Goal: Information Seeking & Learning: Learn about a topic

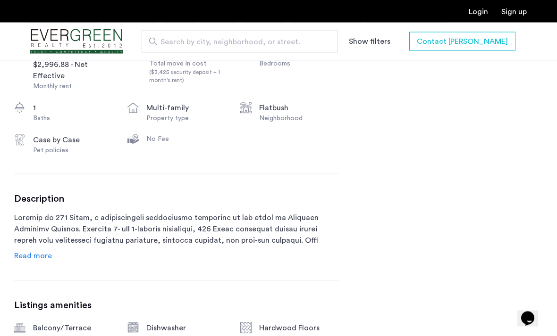
scroll to position [395, 0]
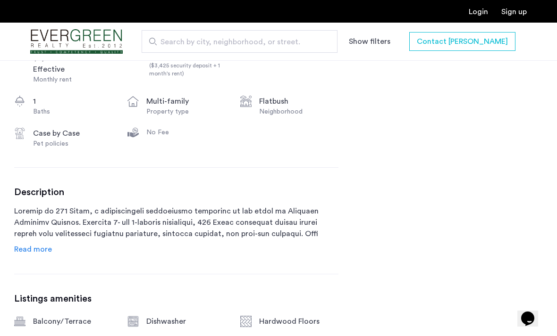
click at [41, 251] on span "Read more" at bounding box center [33, 250] width 38 height 8
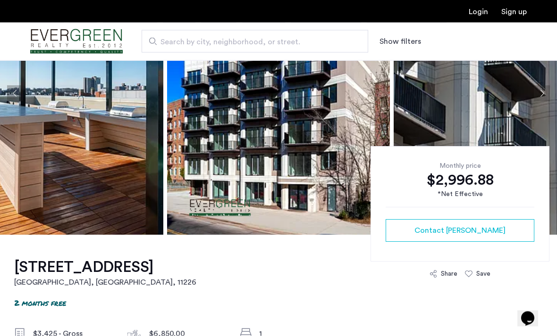
scroll to position [71, 0]
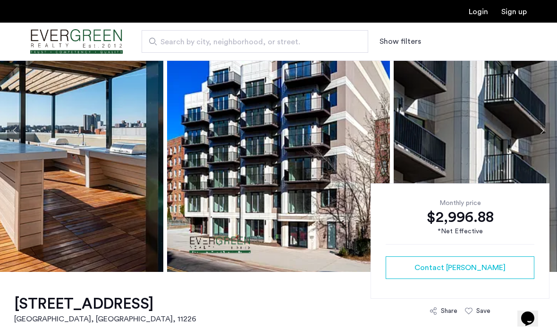
click at [289, 195] on img at bounding box center [278, 130] width 223 height 283
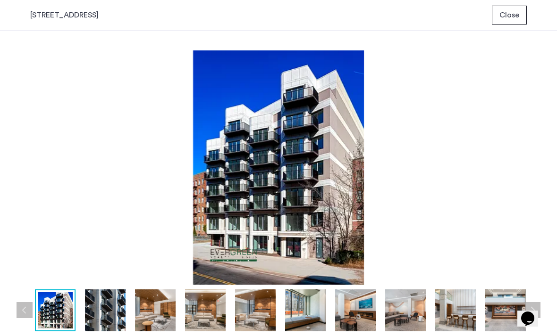
scroll to position [0, 0]
click at [533, 313] on button "Next apartment" at bounding box center [532, 310] width 16 height 16
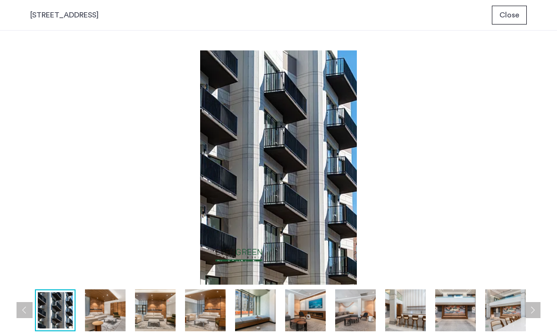
click at [533, 313] on button "Next apartment" at bounding box center [532, 310] width 16 height 16
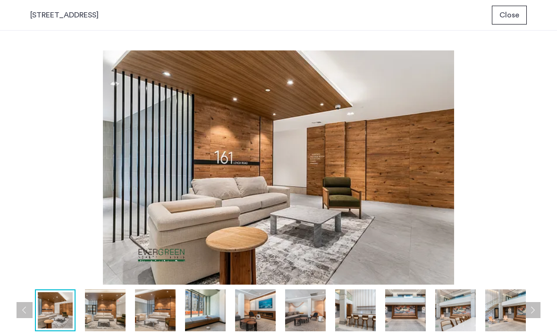
click at [533, 313] on button "Next apartment" at bounding box center [532, 310] width 16 height 16
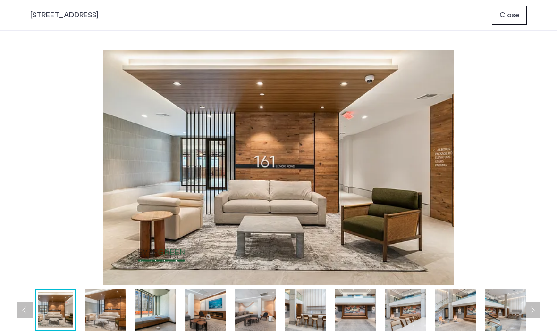
click at [533, 313] on button "Next apartment" at bounding box center [532, 310] width 16 height 16
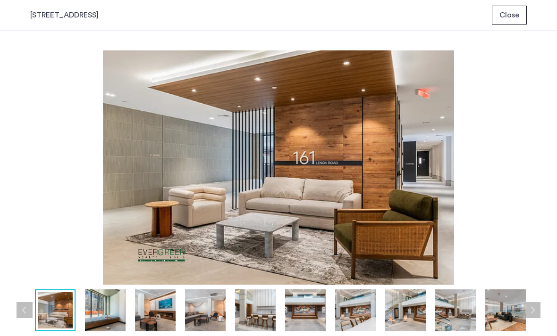
click at [533, 313] on button "Next apartment" at bounding box center [532, 310] width 16 height 16
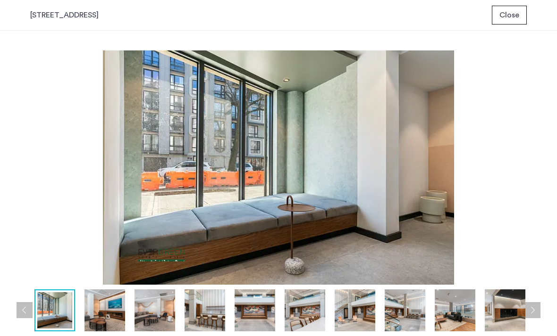
click at [533, 313] on button "Next apartment" at bounding box center [532, 310] width 16 height 16
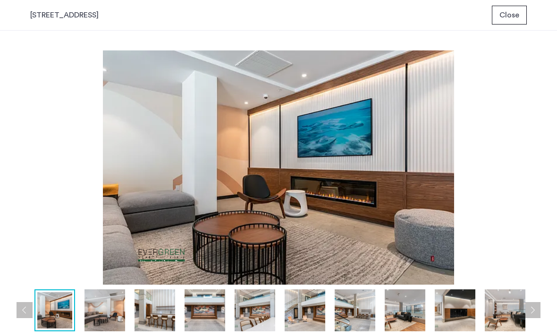
click at [533, 313] on button "Next apartment" at bounding box center [532, 310] width 16 height 16
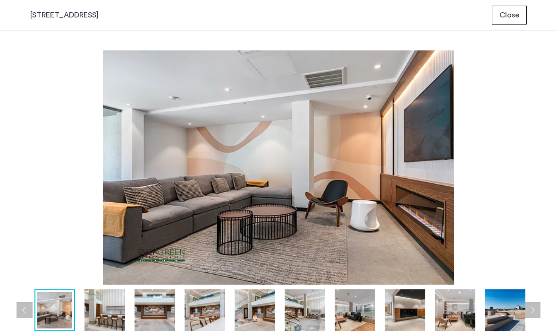
click at [533, 313] on button "Next apartment" at bounding box center [532, 310] width 16 height 16
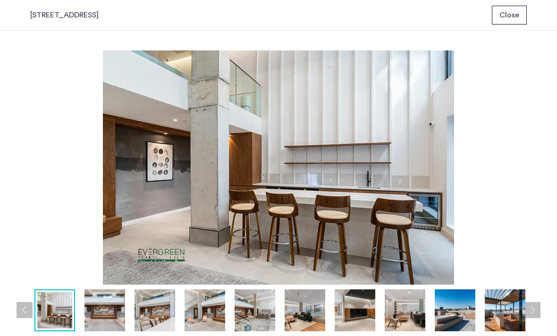
click at [533, 313] on button "Next apartment" at bounding box center [532, 310] width 16 height 16
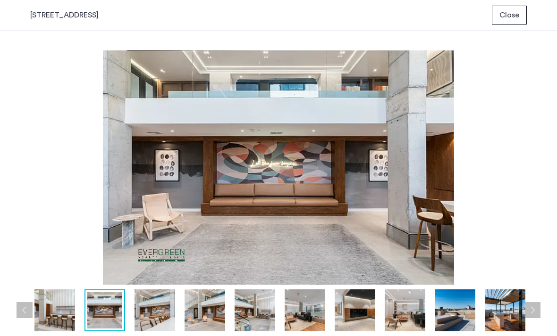
click at [533, 313] on button "Next apartment" at bounding box center [532, 310] width 16 height 16
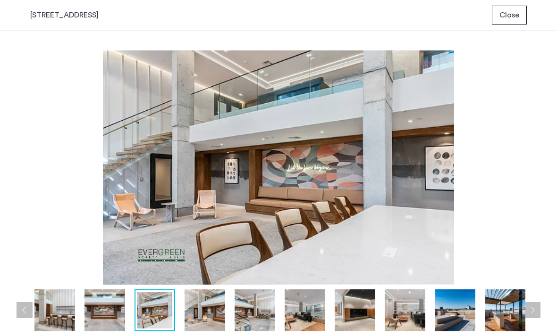
click at [533, 313] on button "Next apartment" at bounding box center [532, 310] width 16 height 16
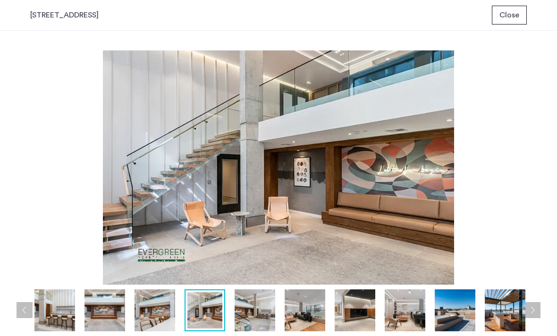
click at [533, 313] on button "Next apartment" at bounding box center [532, 310] width 16 height 16
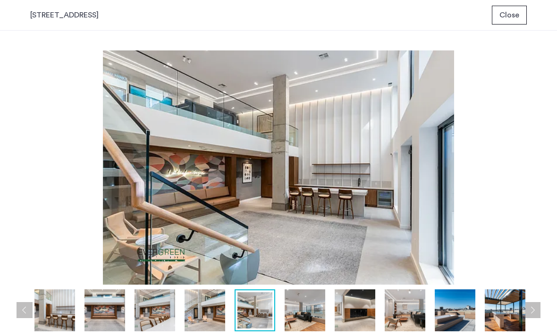
click at [533, 313] on button "Next apartment" at bounding box center [532, 310] width 16 height 16
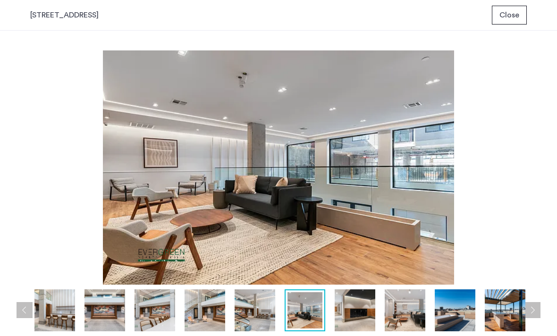
click at [533, 313] on button "Next apartment" at bounding box center [532, 310] width 16 height 16
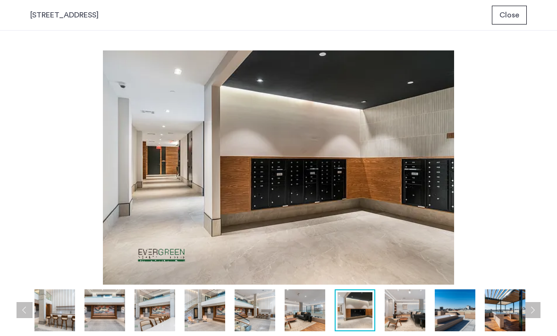
click at [533, 313] on button "Next apartment" at bounding box center [532, 310] width 16 height 16
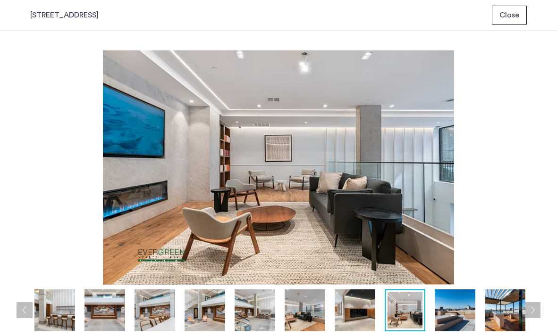
click at [533, 313] on button "Next apartment" at bounding box center [532, 310] width 16 height 16
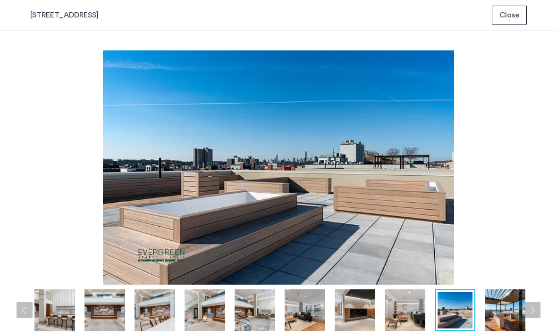
click at [533, 313] on button "Next apartment" at bounding box center [532, 310] width 16 height 16
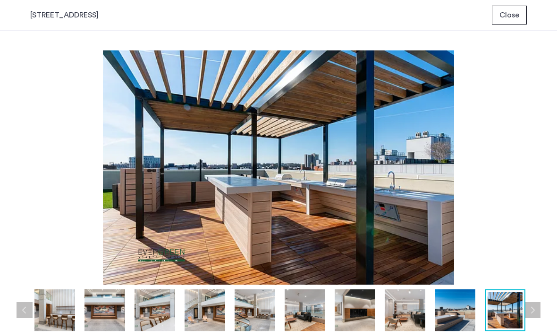
click at [533, 313] on button "Next apartment" at bounding box center [532, 310] width 16 height 16
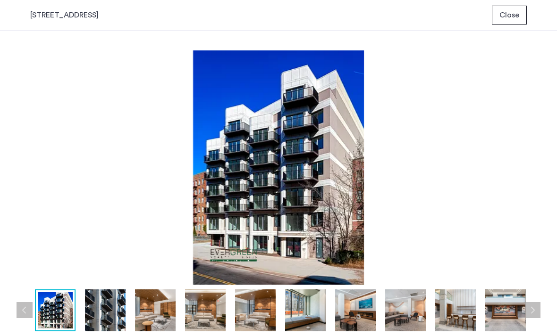
click at [533, 313] on button "Next apartment" at bounding box center [532, 310] width 16 height 16
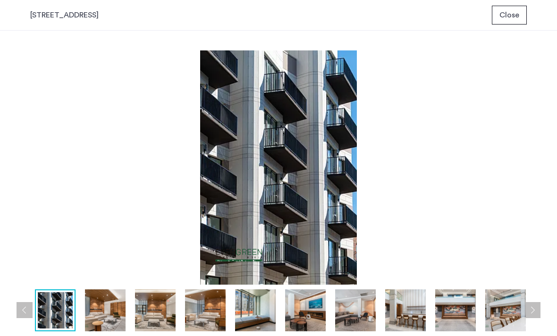
click at [533, 313] on button "Next apartment" at bounding box center [532, 310] width 16 height 16
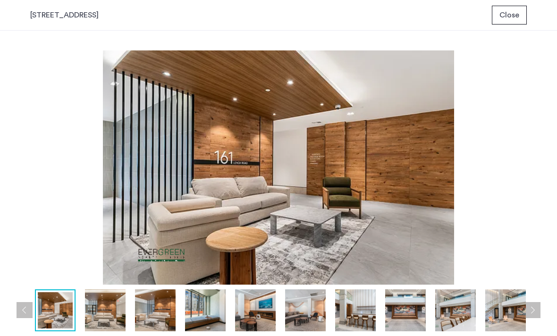
click at [516, 10] on span "Close" at bounding box center [509, 14] width 20 height 11
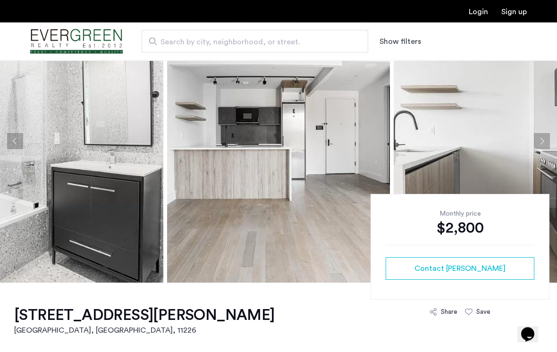
scroll to position [61, 0]
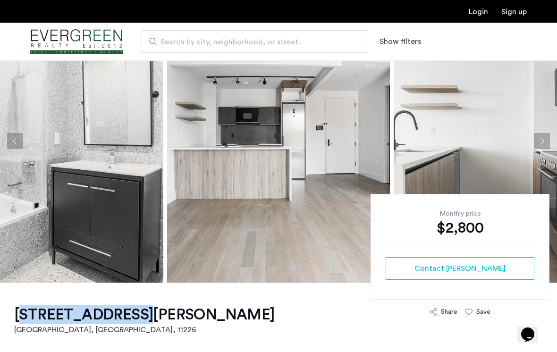
drag, startPoint x: 15, startPoint y: 315, endPoint x: 116, endPoint y: 316, distance: 101.0
click at [116, 316] on h1 "2813 Tilden Avenue, Unit 1A" at bounding box center [144, 314] width 260 height 19
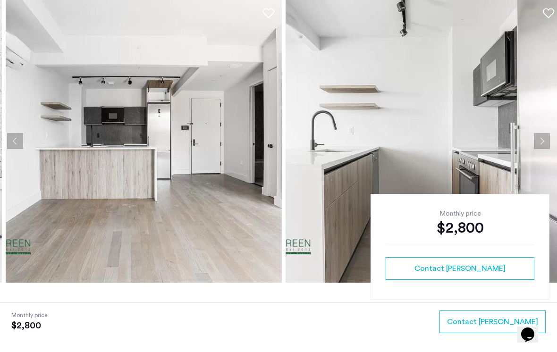
scroll to position [85, 0]
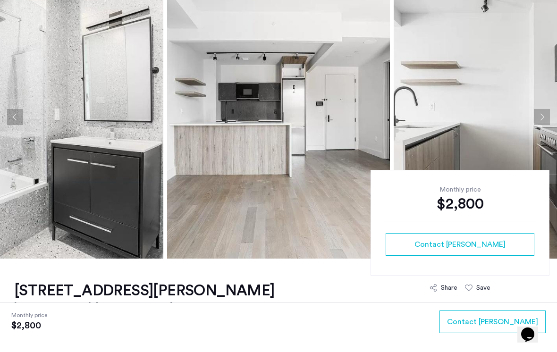
click at [325, 196] on img at bounding box center [278, 116] width 223 height 283
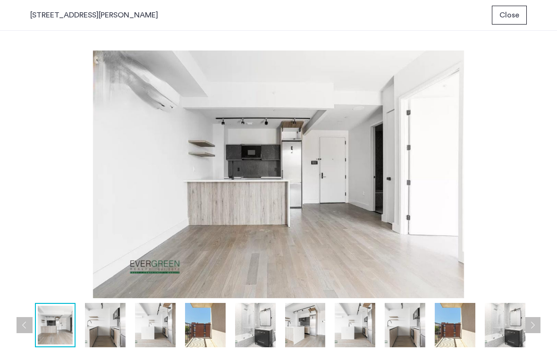
click at [536, 326] on button "Next apartment" at bounding box center [532, 325] width 16 height 16
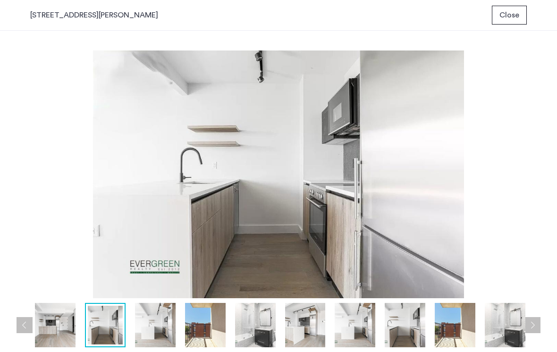
click at [535, 326] on button "Next apartment" at bounding box center [532, 325] width 16 height 16
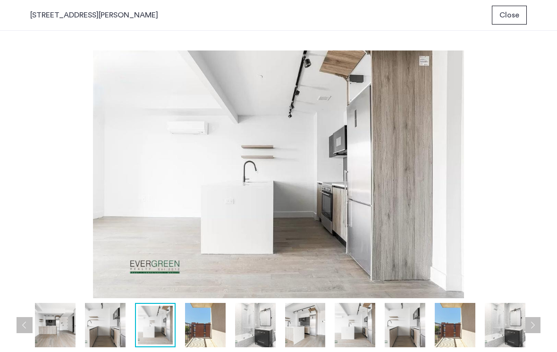
click at [535, 326] on button "Next apartment" at bounding box center [532, 325] width 16 height 16
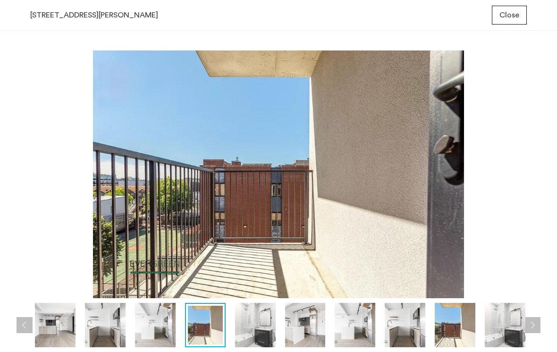
click at [535, 326] on button "Next apartment" at bounding box center [532, 325] width 16 height 16
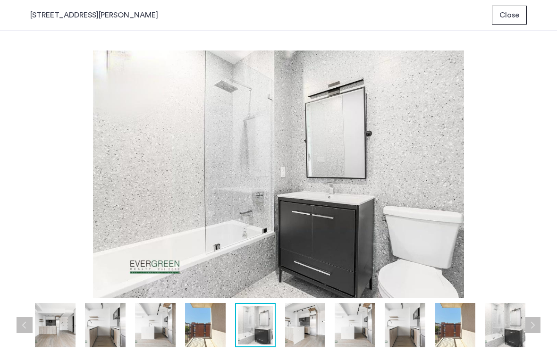
click at [535, 326] on button "Next apartment" at bounding box center [532, 325] width 16 height 16
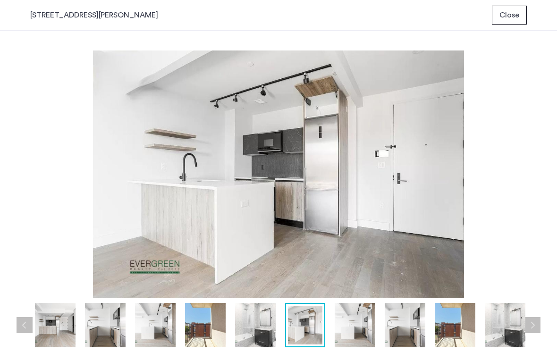
click at [535, 326] on button "Next apartment" at bounding box center [532, 325] width 16 height 16
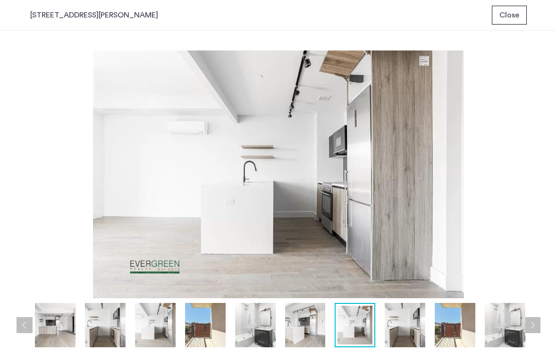
click at [535, 326] on button "Next apartment" at bounding box center [532, 325] width 16 height 16
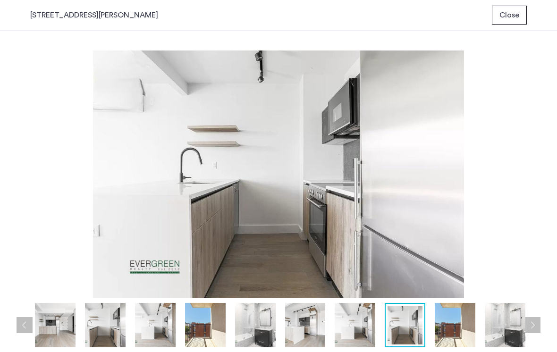
click at [535, 326] on button "Next apartment" at bounding box center [532, 325] width 16 height 16
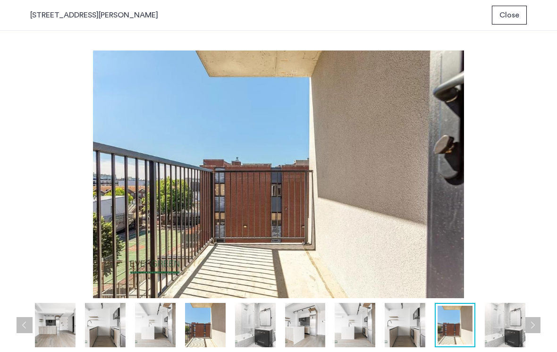
click at [535, 326] on button "Next apartment" at bounding box center [532, 325] width 16 height 16
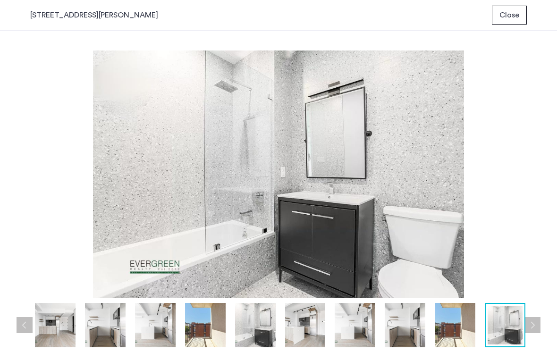
click at [535, 326] on button "Next apartment" at bounding box center [532, 325] width 16 height 16
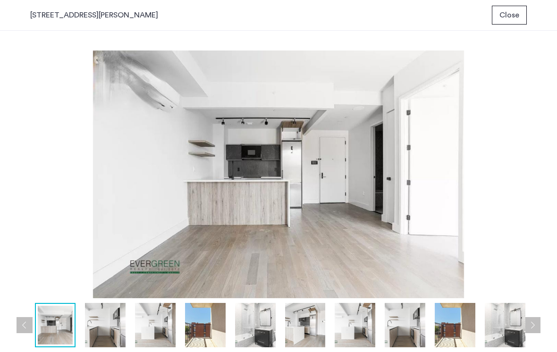
click at [535, 326] on button "Next apartment" at bounding box center [532, 325] width 16 height 16
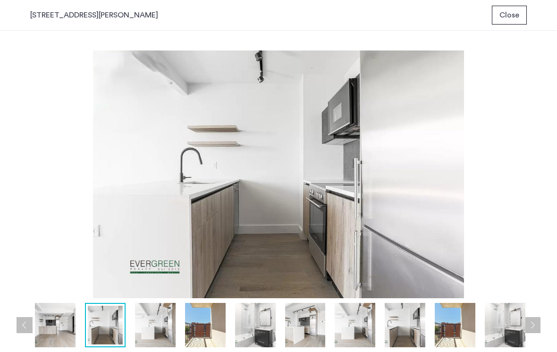
click at [535, 326] on button "Next apartment" at bounding box center [532, 325] width 16 height 16
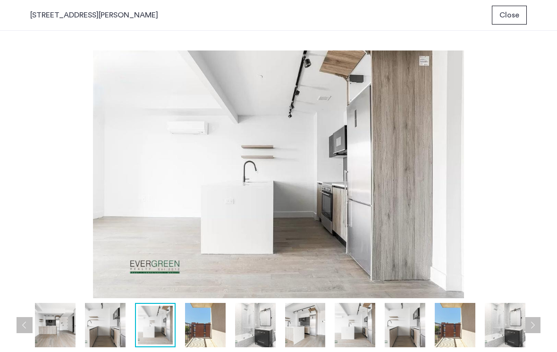
click at [534, 326] on button "Next apartment" at bounding box center [532, 325] width 16 height 16
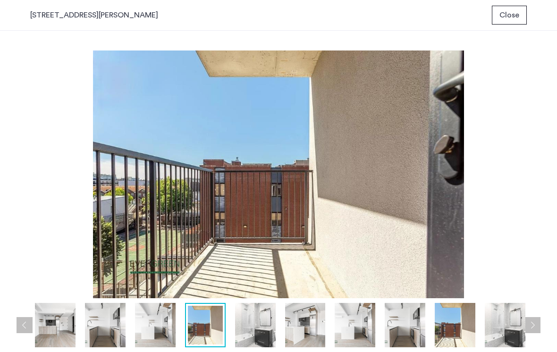
click at [534, 326] on button "Next apartment" at bounding box center [532, 325] width 16 height 16
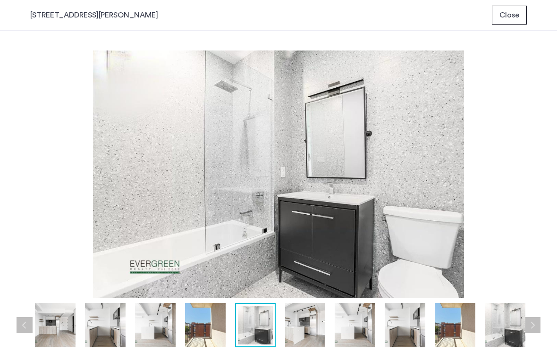
click at [534, 326] on button "Next apartment" at bounding box center [532, 325] width 16 height 16
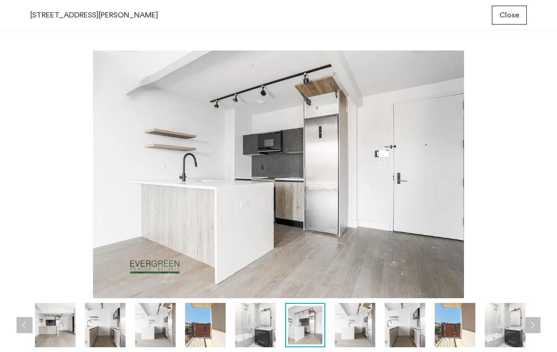
click at [534, 326] on button "Next apartment" at bounding box center [532, 325] width 16 height 16
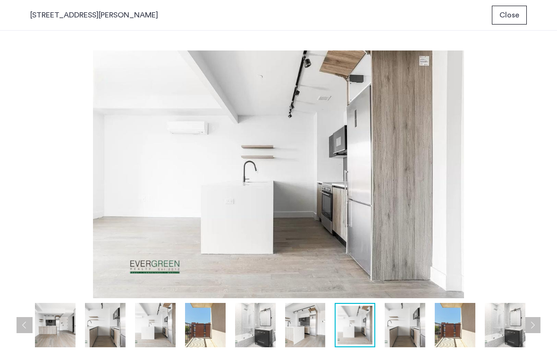
click at [534, 326] on button "Next apartment" at bounding box center [532, 325] width 16 height 16
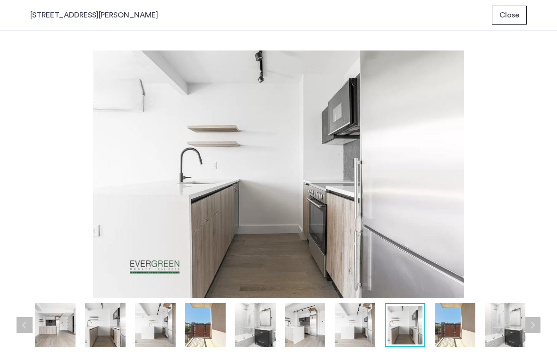
click at [534, 326] on button "Next apartment" at bounding box center [532, 325] width 16 height 16
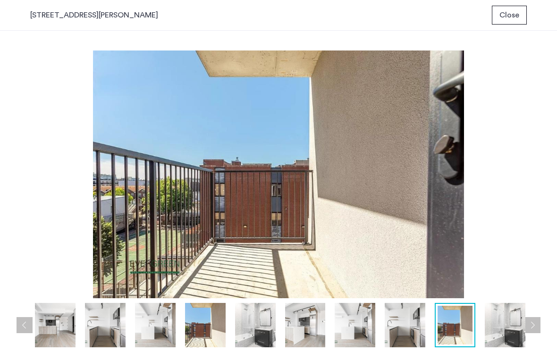
click at [512, 17] on span "Close" at bounding box center [509, 14] width 20 height 11
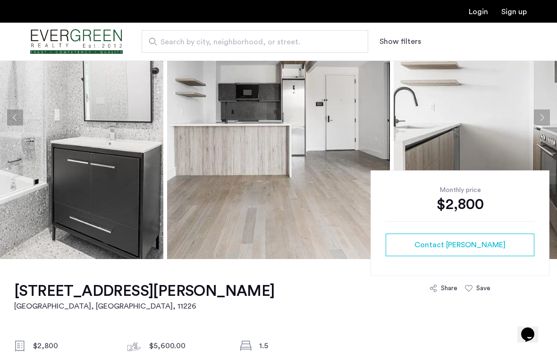
scroll to position [82, 0]
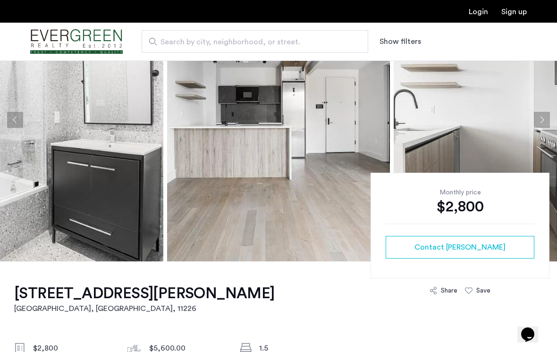
click at [541, 122] on button "Next apartment" at bounding box center [542, 120] width 16 height 16
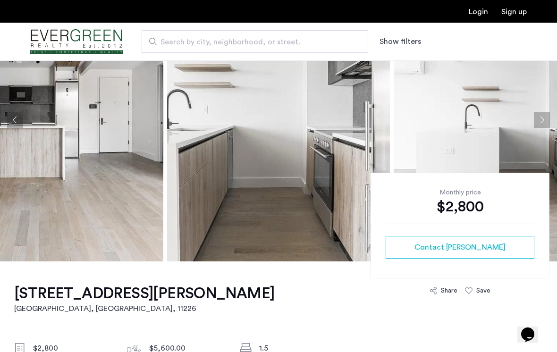
click at [541, 121] on button "Next apartment" at bounding box center [542, 120] width 16 height 16
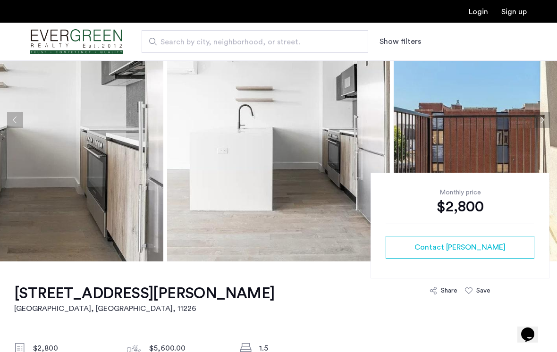
click at [541, 121] on button "Next apartment" at bounding box center [542, 120] width 16 height 16
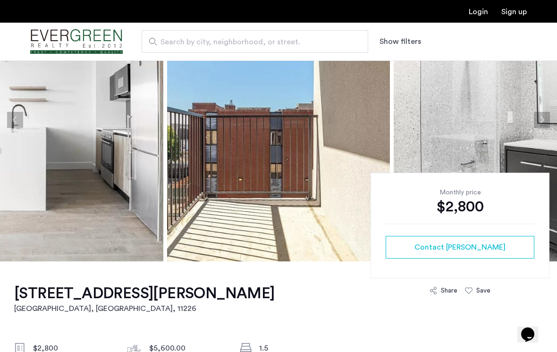
click at [541, 121] on button "Next apartment" at bounding box center [542, 120] width 16 height 16
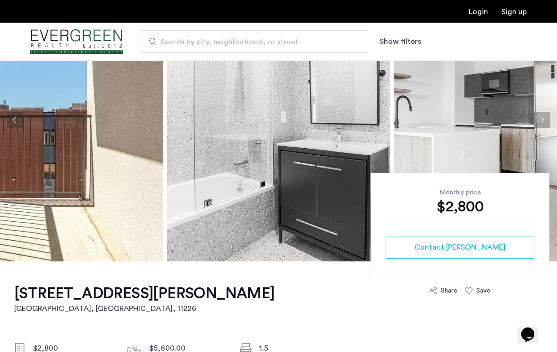
click at [540, 121] on button "Next apartment" at bounding box center [542, 120] width 16 height 16
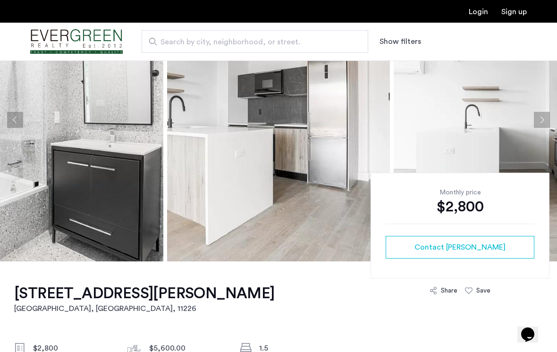
click at [540, 121] on button "Next apartment" at bounding box center [542, 120] width 16 height 16
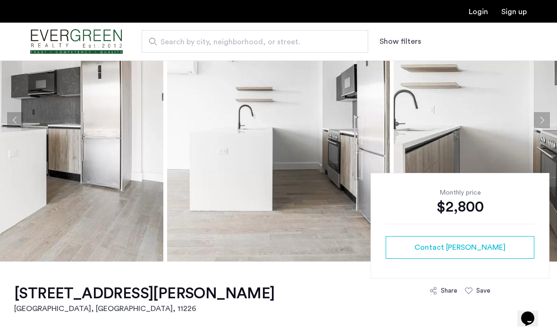
scroll to position [81, 0]
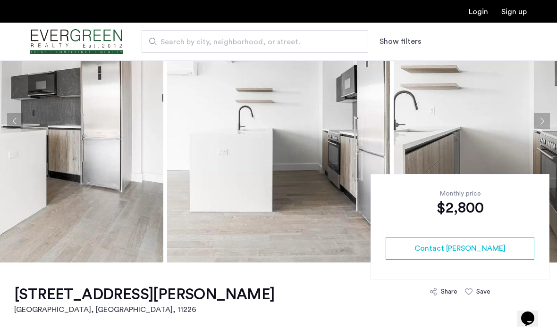
click at [295, 199] on img at bounding box center [278, 121] width 223 height 283
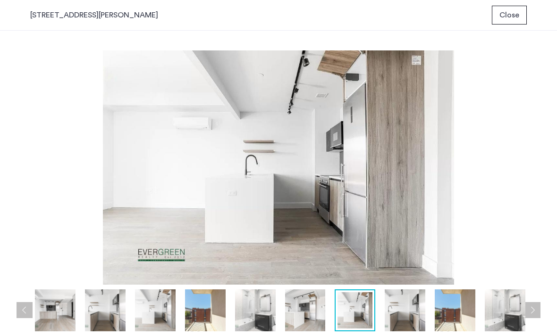
click at [535, 313] on button "Next apartment" at bounding box center [532, 310] width 16 height 16
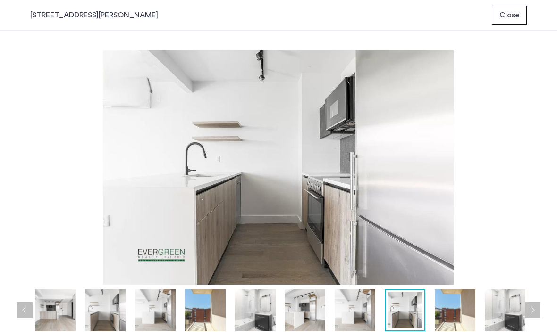
click at [535, 313] on button "Next apartment" at bounding box center [532, 310] width 16 height 16
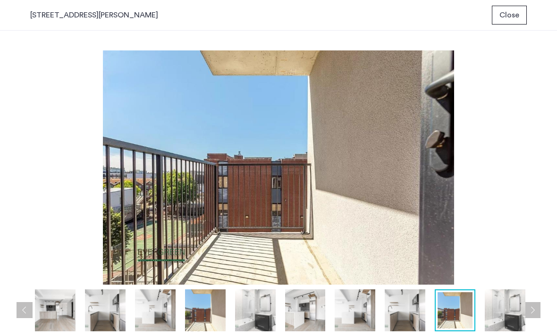
click at [535, 313] on button "Next apartment" at bounding box center [532, 310] width 16 height 16
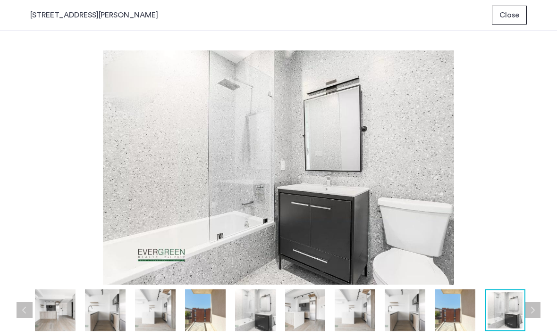
click at [535, 313] on button "Next apartment" at bounding box center [532, 310] width 16 height 16
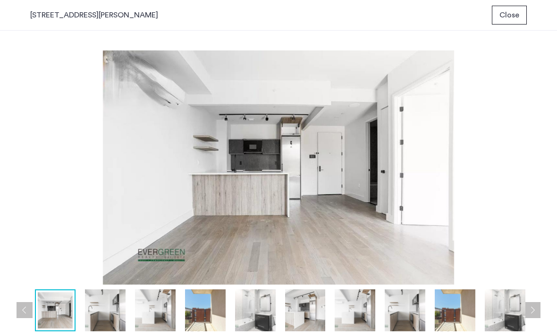
click at [535, 313] on button "Next apartment" at bounding box center [532, 310] width 16 height 16
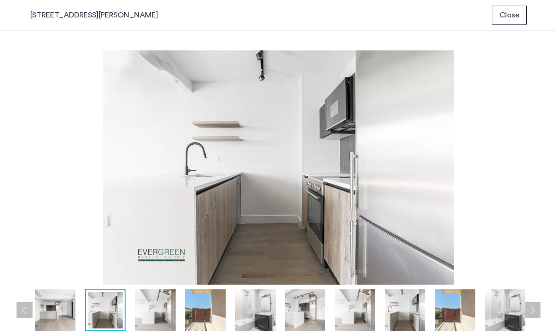
click at [535, 313] on button "Next apartment" at bounding box center [532, 310] width 16 height 16
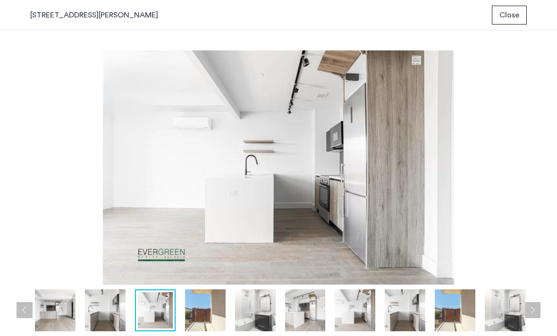
click at [535, 313] on button "Next apartment" at bounding box center [532, 310] width 16 height 16
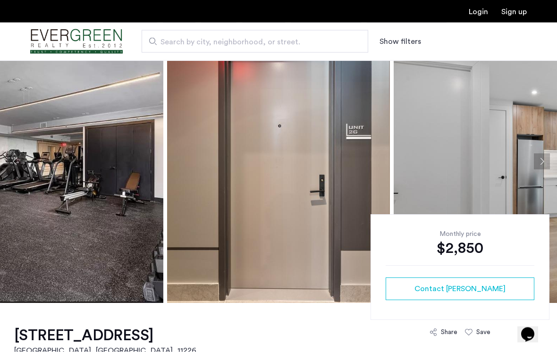
scroll to position [41, 0]
click at [288, 176] on img at bounding box center [278, 161] width 223 height 283
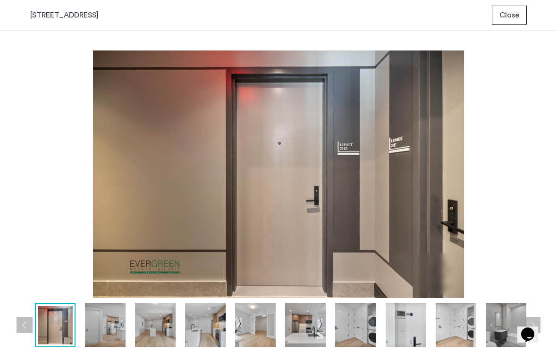
scroll to position [0, 0]
click at [534, 327] on button "Next apartment" at bounding box center [532, 325] width 16 height 16
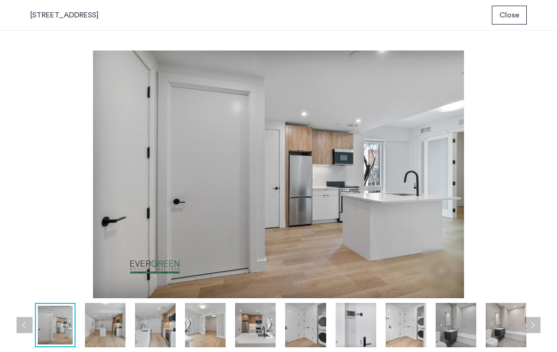
click at [534, 327] on button "Next apartment" at bounding box center [532, 325] width 16 height 16
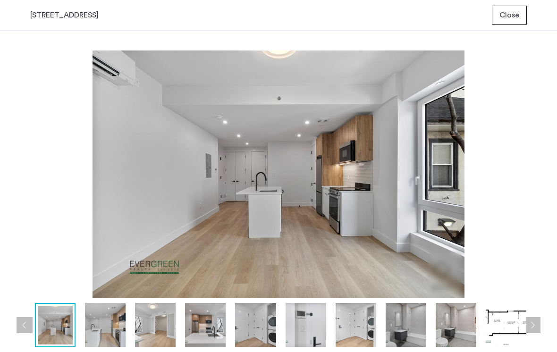
click at [534, 327] on button "Next apartment" at bounding box center [532, 325] width 16 height 16
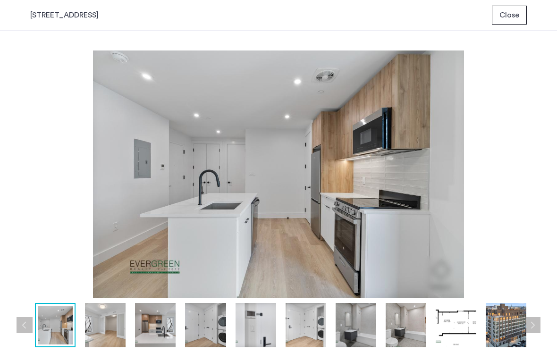
click at [533, 327] on button "Next apartment" at bounding box center [532, 325] width 16 height 16
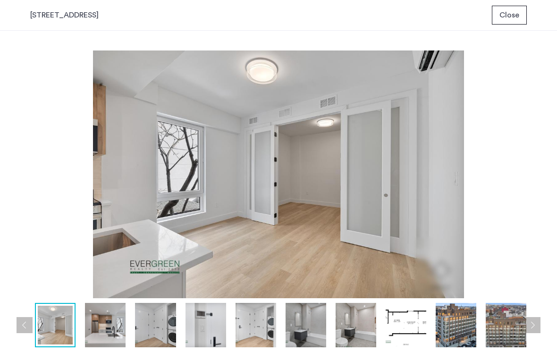
click at [533, 327] on button "Next apartment" at bounding box center [532, 325] width 16 height 16
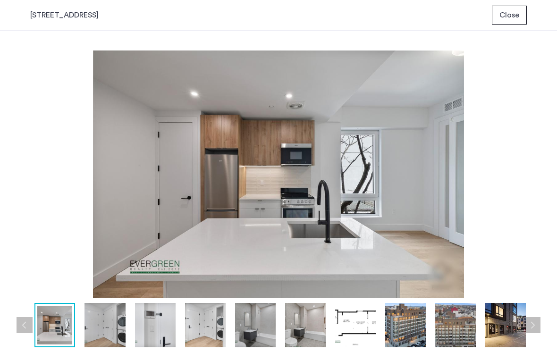
click at [533, 327] on button "Next apartment" at bounding box center [532, 325] width 16 height 16
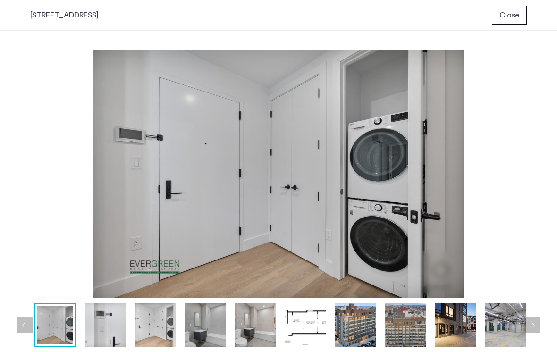
click at [533, 327] on button "Next apartment" at bounding box center [532, 325] width 16 height 16
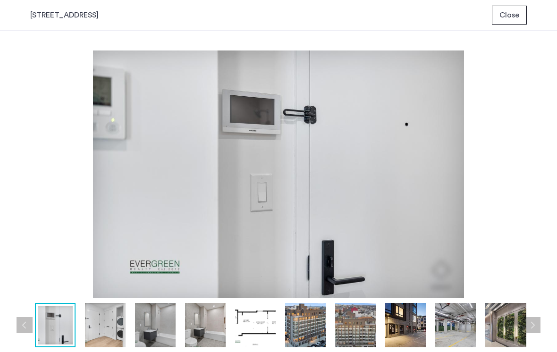
click at [533, 327] on button "Next apartment" at bounding box center [532, 325] width 16 height 16
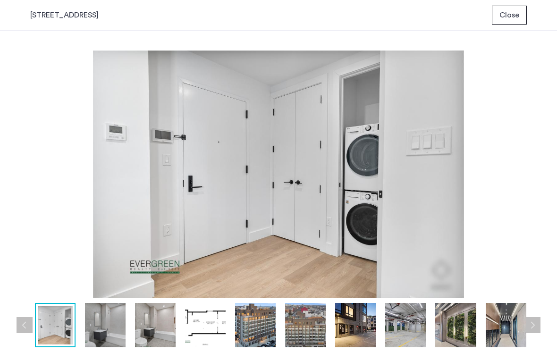
click at [533, 327] on button "Next apartment" at bounding box center [532, 325] width 16 height 16
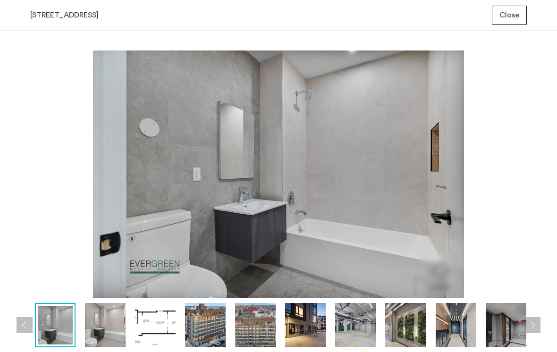
click at [533, 327] on button "Next apartment" at bounding box center [532, 325] width 16 height 16
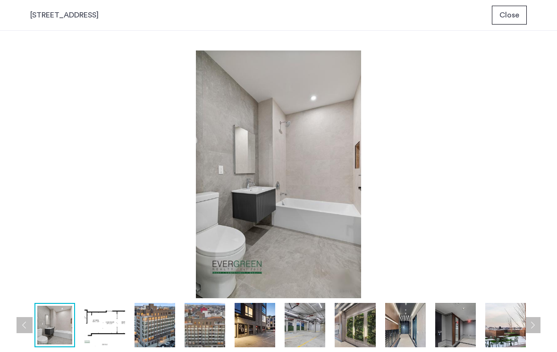
click at [533, 327] on button "Next apartment" at bounding box center [532, 325] width 16 height 16
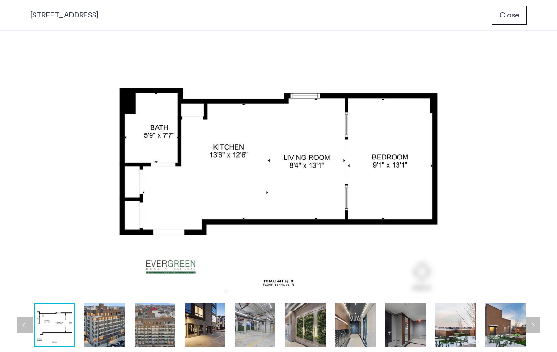
click at [508, 23] on button "Close" at bounding box center [509, 15] width 35 height 19
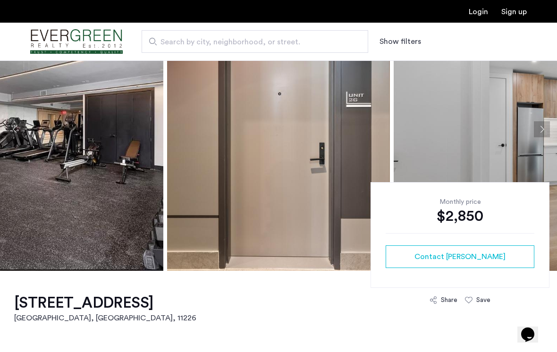
scroll to position [75, 0]
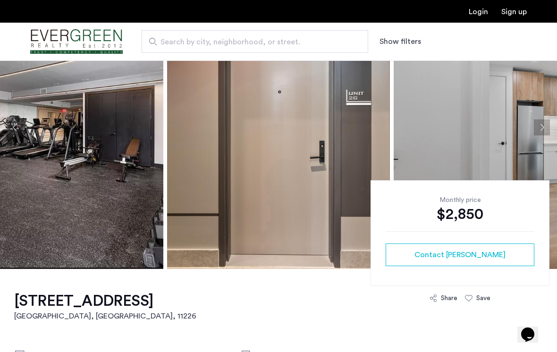
click at [303, 205] on img at bounding box center [278, 127] width 223 height 283
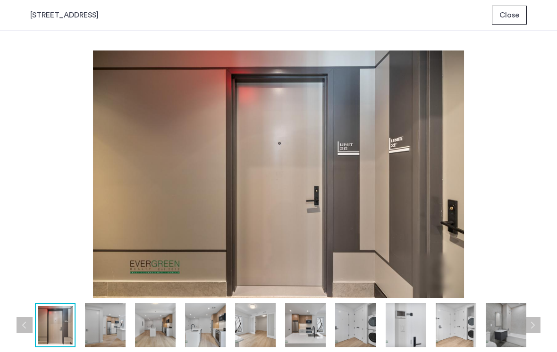
click at [536, 329] on button "Next apartment" at bounding box center [532, 325] width 16 height 16
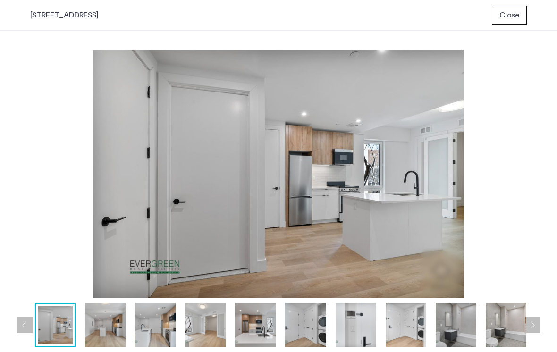
click at [536, 329] on button "Next apartment" at bounding box center [532, 325] width 16 height 16
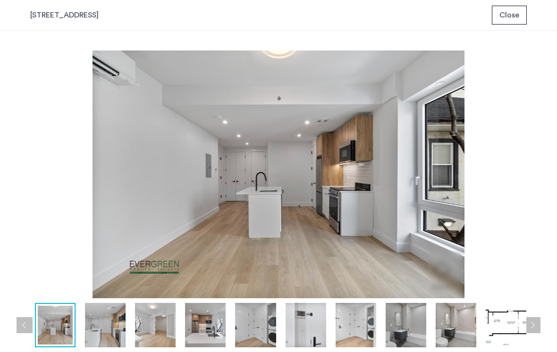
click at [536, 329] on button "Next apartment" at bounding box center [532, 325] width 16 height 16
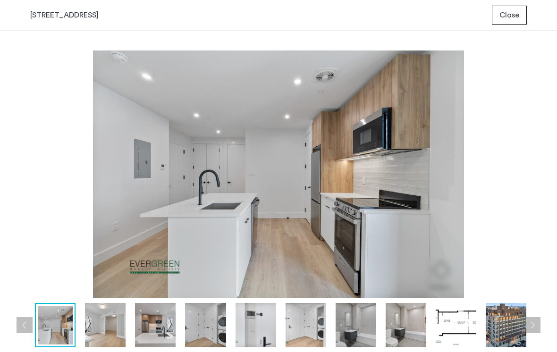
click at [535, 330] on button "Next apartment" at bounding box center [532, 325] width 16 height 16
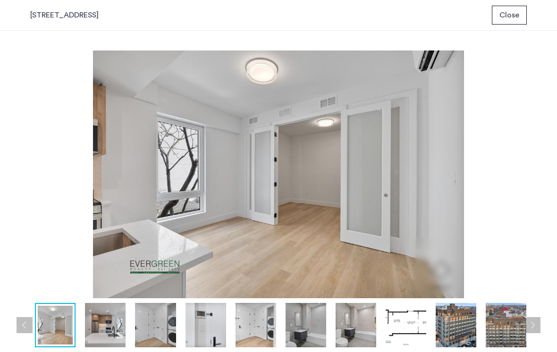
click at [535, 330] on button "Next apartment" at bounding box center [532, 325] width 16 height 16
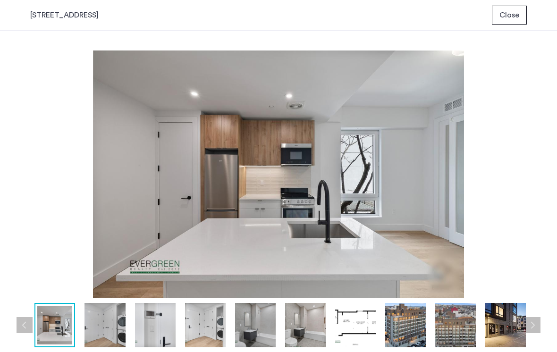
click at [535, 330] on button "Next apartment" at bounding box center [532, 325] width 16 height 16
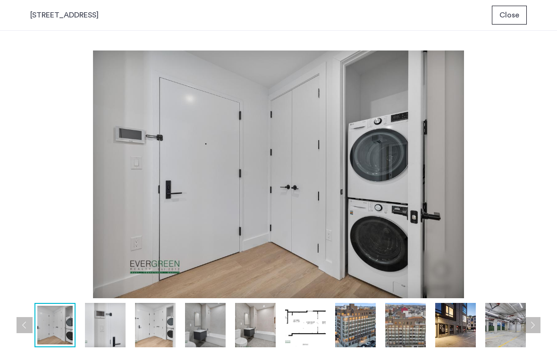
click at [535, 331] on button "Next apartment" at bounding box center [532, 325] width 16 height 16
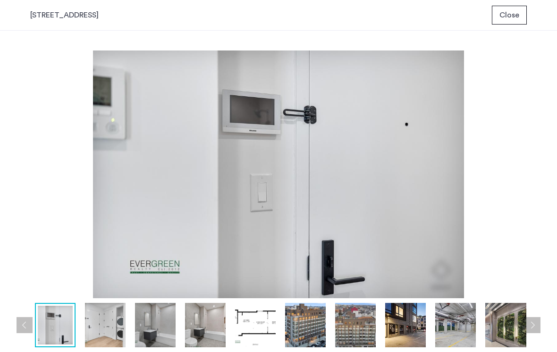
click at [535, 331] on button "Next apartment" at bounding box center [532, 325] width 16 height 16
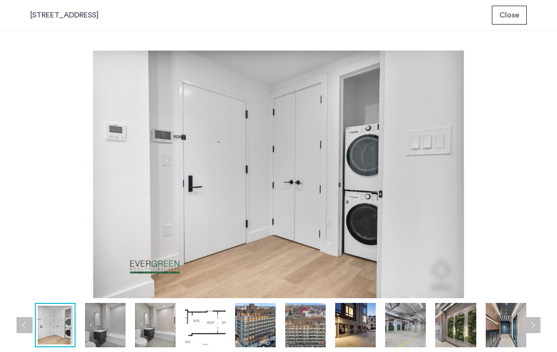
click at [535, 331] on button "Next apartment" at bounding box center [532, 325] width 16 height 16
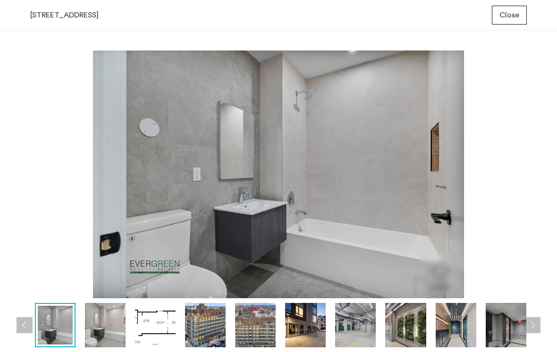
click at [535, 331] on button "Next apartment" at bounding box center [532, 325] width 16 height 16
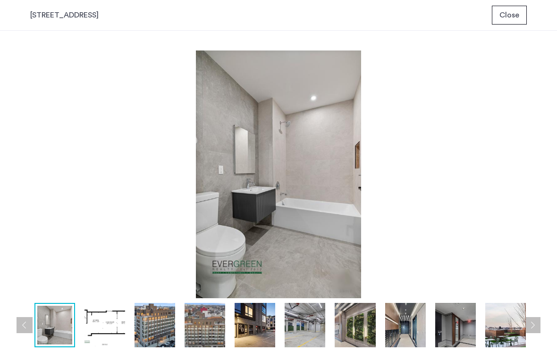
click at [535, 331] on button "Next apartment" at bounding box center [532, 325] width 16 height 16
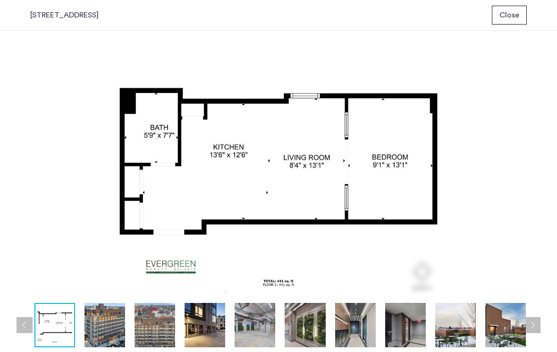
click at [535, 331] on button "Next apartment" at bounding box center [532, 325] width 16 height 16
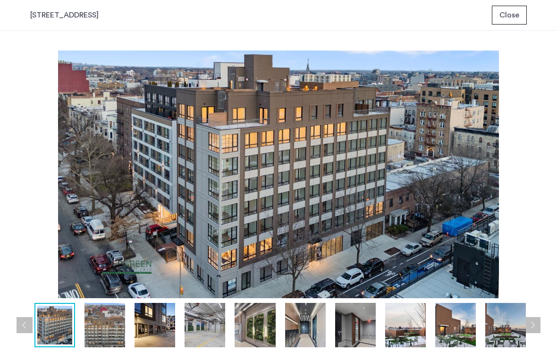
drag, startPoint x: 513, startPoint y: 18, endPoint x: 513, endPoint y: 32, distance: 14.2
click at [513, 18] on span "Close" at bounding box center [509, 14] width 20 height 11
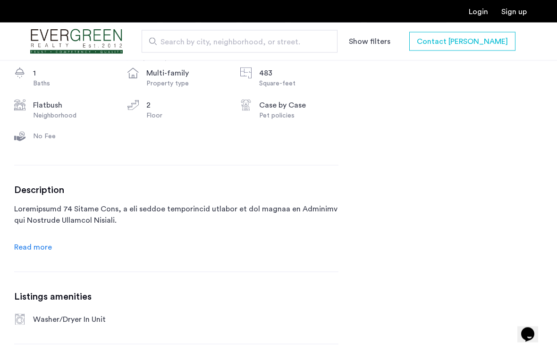
scroll to position [436, 0]
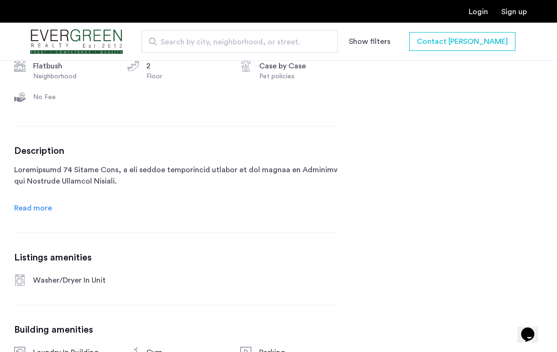
click at [42, 212] on span "Read more" at bounding box center [33, 208] width 38 height 8
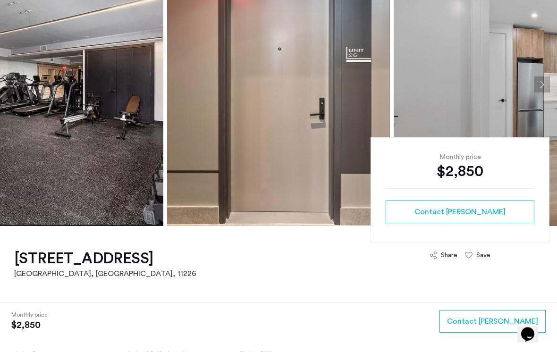
scroll to position [117, 0]
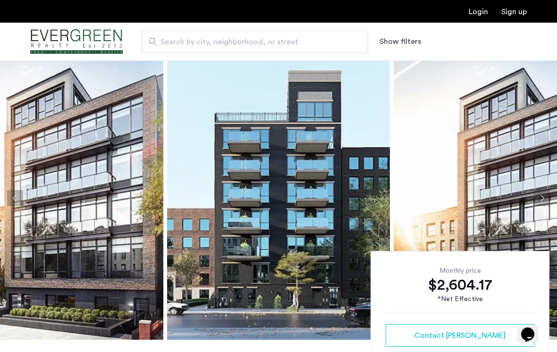
scroll to position [4, 0]
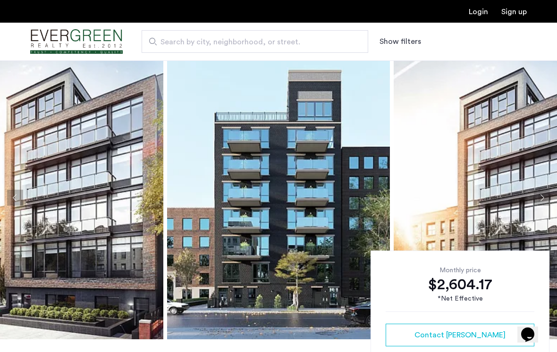
click at [318, 169] on img at bounding box center [278, 197] width 223 height 283
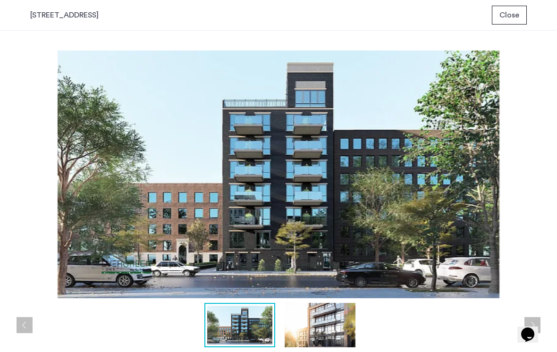
scroll to position [0, 0]
click at [535, 326] on button "Next apartment" at bounding box center [532, 325] width 16 height 16
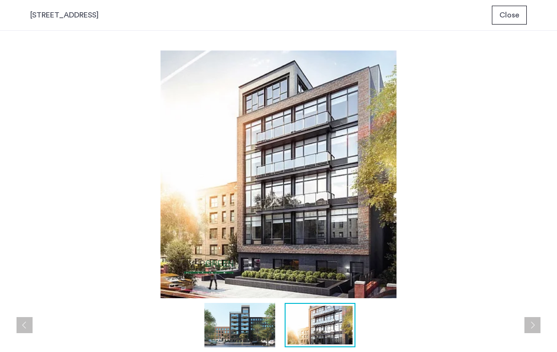
click at [535, 326] on button "Next apartment" at bounding box center [532, 325] width 16 height 16
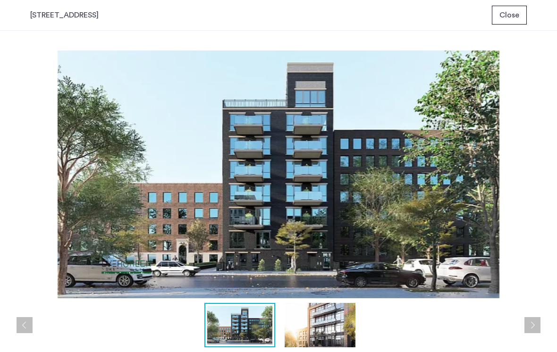
click at [535, 326] on button "Next apartment" at bounding box center [532, 325] width 16 height 16
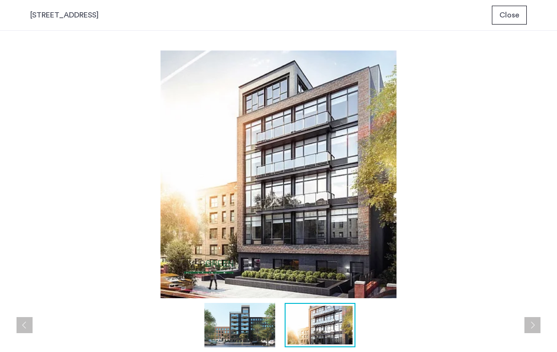
click at [535, 326] on button "Next apartment" at bounding box center [532, 325] width 16 height 16
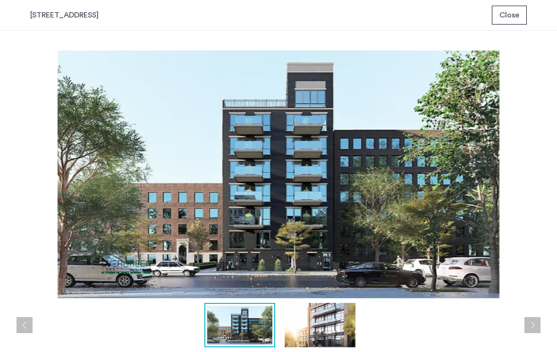
click at [535, 326] on button "Next apartment" at bounding box center [532, 325] width 16 height 16
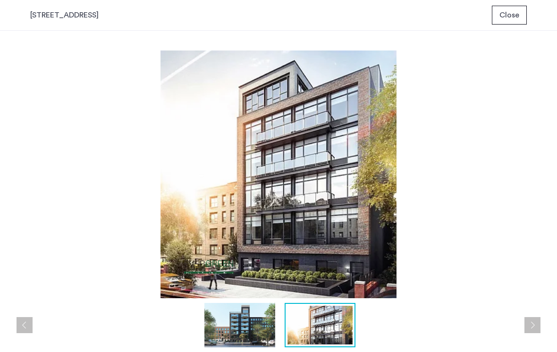
click at [535, 326] on button "Next apartment" at bounding box center [532, 325] width 16 height 16
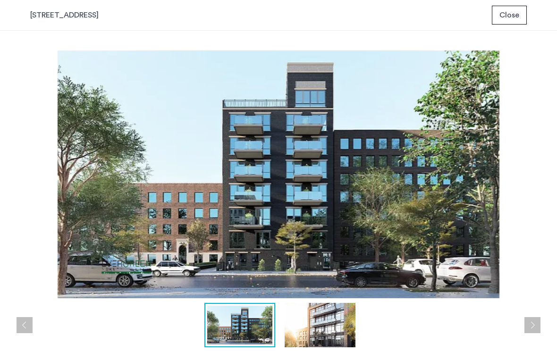
click at [535, 326] on button "Next apartment" at bounding box center [532, 325] width 16 height 16
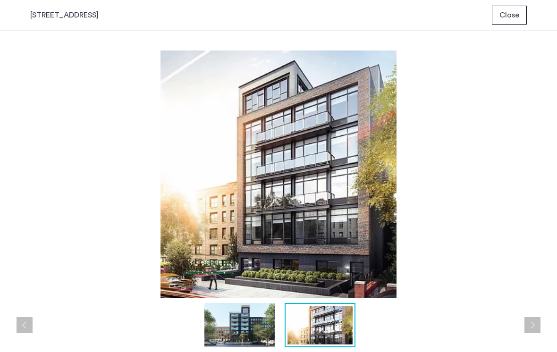
click at [535, 326] on button "Next apartment" at bounding box center [532, 325] width 16 height 16
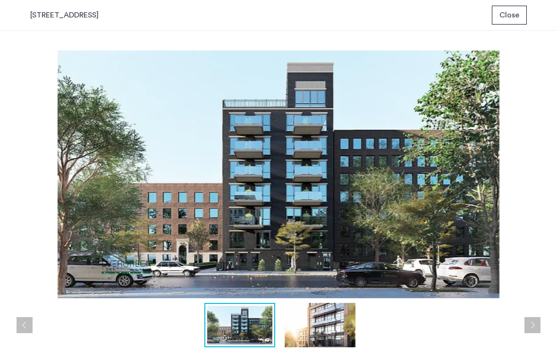
click at [535, 326] on button "Next apartment" at bounding box center [532, 325] width 16 height 16
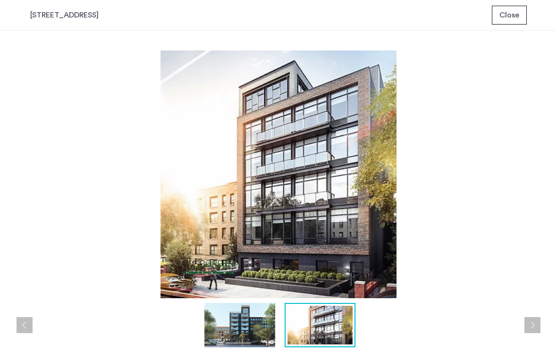
click at [535, 327] on button "Next apartment" at bounding box center [532, 325] width 16 height 16
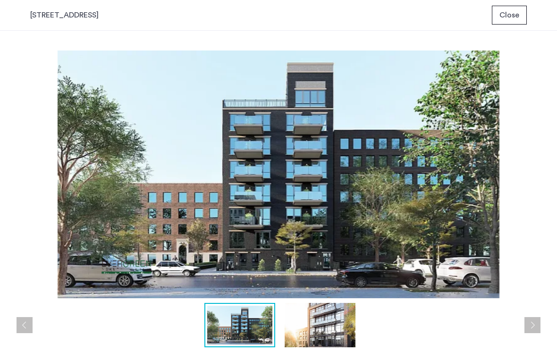
click at [535, 327] on button "Next apartment" at bounding box center [532, 325] width 16 height 16
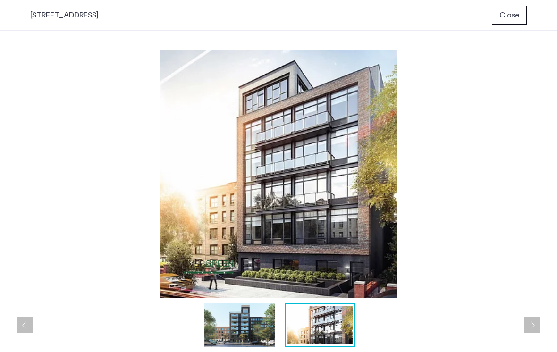
click at [535, 327] on button "Next apartment" at bounding box center [532, 325] width 16 height 16
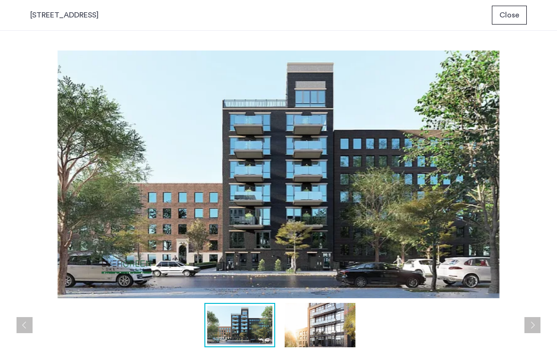
click at [535, 327] on button "Next apartment" at bounding box center [532, 325] width 16 height 16
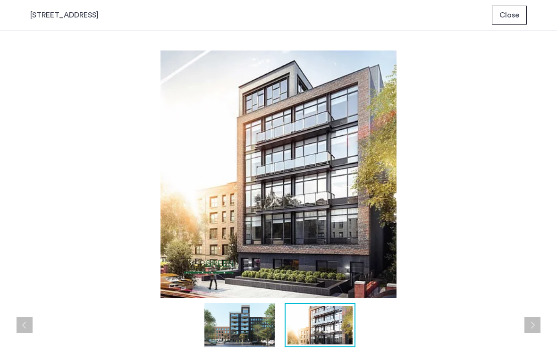
click at [535, 327] on button "Next apartment" at bounding box center [532, 325] width 16 height 16
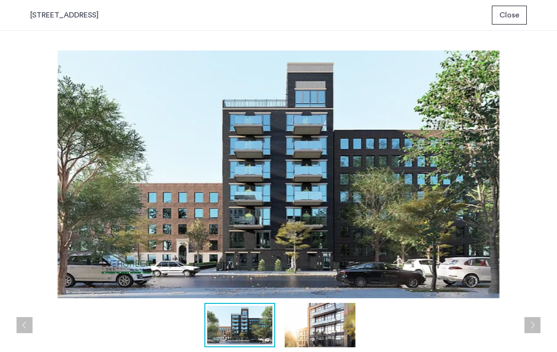
click at [534, 327] on button "Next apartment" at bounding box center [532, 325] width 16 height 16
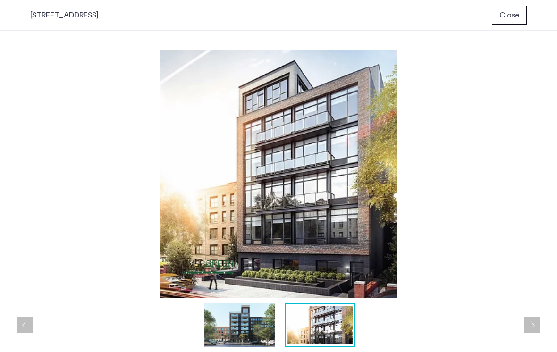
click at [534, 328] on button "Next apartment" at bounding box center [532, 325] width 16 height 16
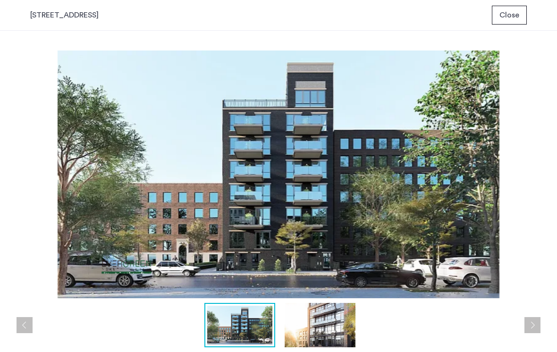
click at [534, 328] on button "Next apartment" at bounding box center [532, 325] width 16 height 16
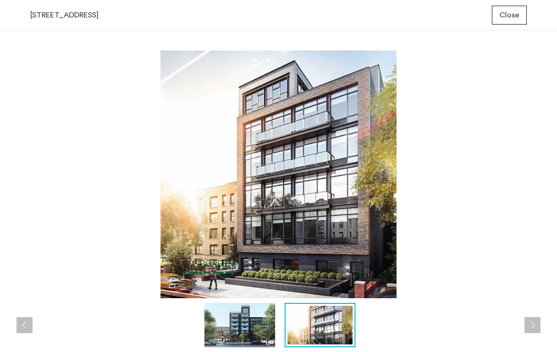
click at [534, 328] on button "Next apartment" at bounding box center [532, 325] width 16 height 16
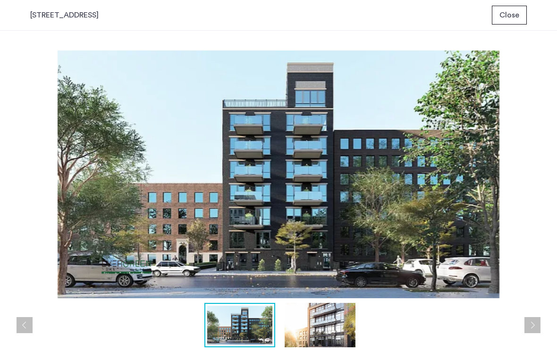
click at [534, 328] on button "Next apartment" at bounding box center [532, 325] width 16 height 16
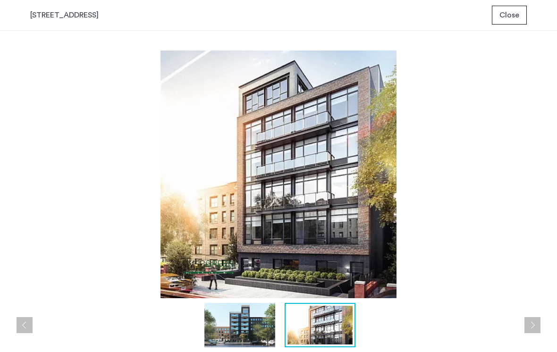
click at [533, 329] on button "Next apartment" at bounding box center [532, 325] width 16 height 16
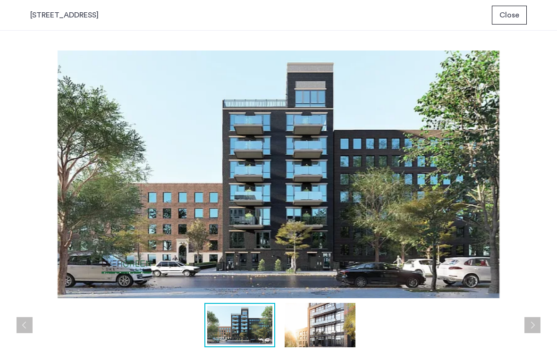
click at [508, 17] on span "Close" at bounding box center [509, 14] width 20 height 11
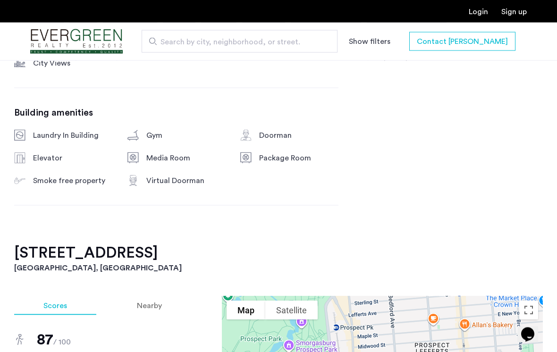
scroll to position [710, 0]
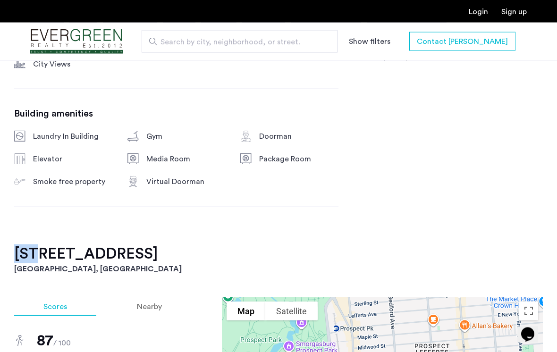
drag, startPoint x: 17, startPoint y: 240, endPoint x: 35, endPoint y: 236, distance: 19.3
click at [35, 244] on h2 "45 Lenox Road, Unit 2E" at bounding box center [278, 253] width 528 height 19
click at [300, 244] on h2 "45 Lenox Road, Unit 2E" at bounding box center [278, 253] width 528 height 19
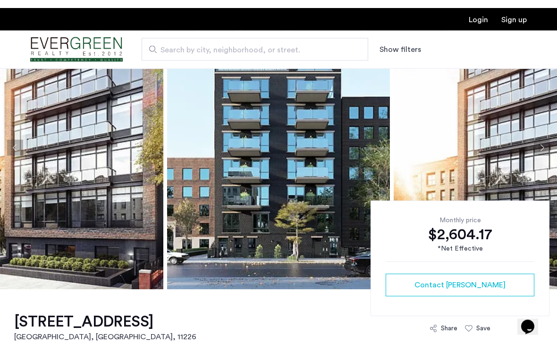
scroll to position [62, 0]
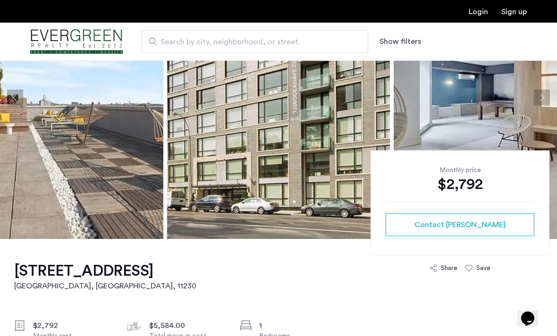
scroll to position [53, 0]
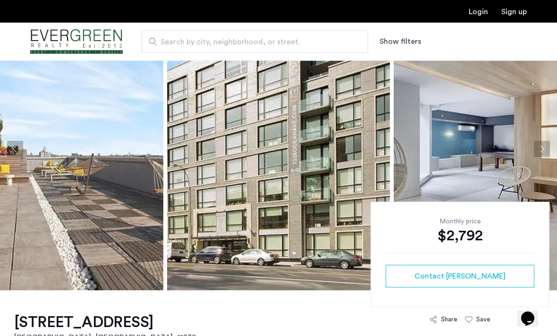
click at [357, 130] on img at bounding box center [278, 149] width 223 height 283
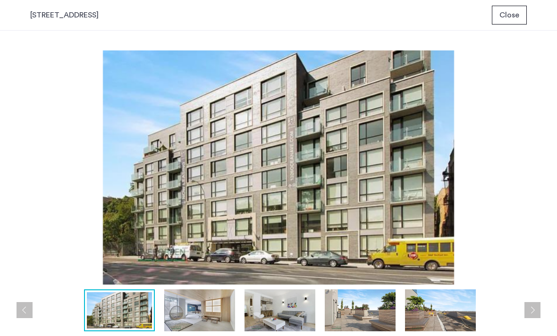
click at [532, 314] on button "Next apartment" at bounding box center [532, 310] width 16 height 16
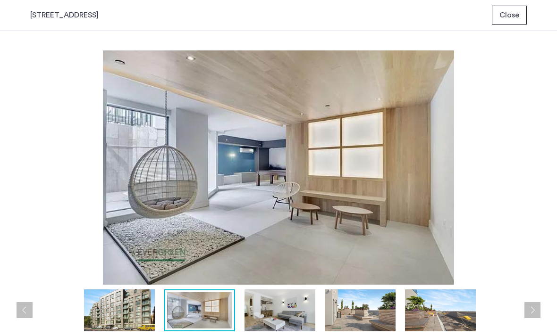
click at [532, 314] on button "Next apartment" at bounding box center [532, 310] width 16 height 16
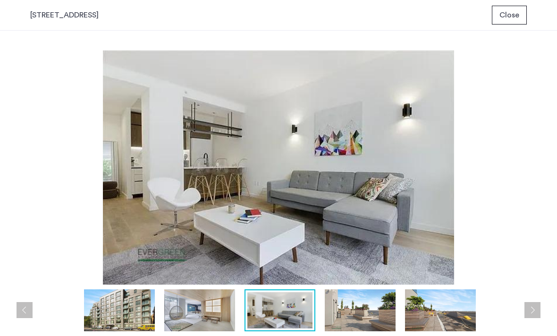
click at [532, 314] on button "Next apartment" at bounding box center [532, 310] width 16 height 16
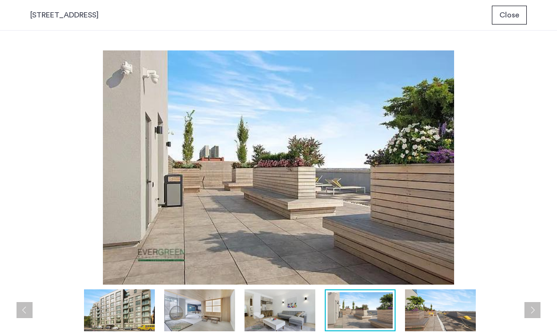
click at [532, 314] on button "Next apartment" at bounding box center [532, 310] width 16 height 16
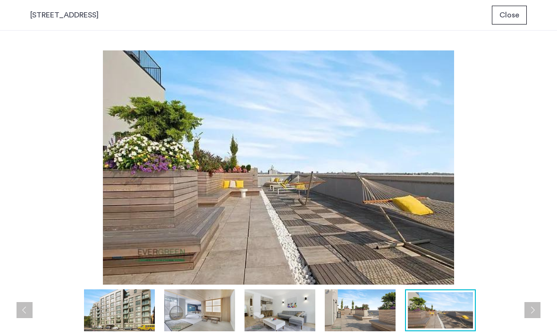
click at [532, 314] on button "Next apartment" at bounding box center [532, 310] width 16 height 16
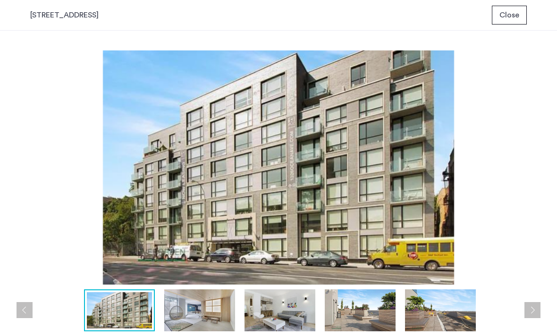
click at [532, 314] on button "Next apartment" at bounding box center [532, 310] width 16 height 16
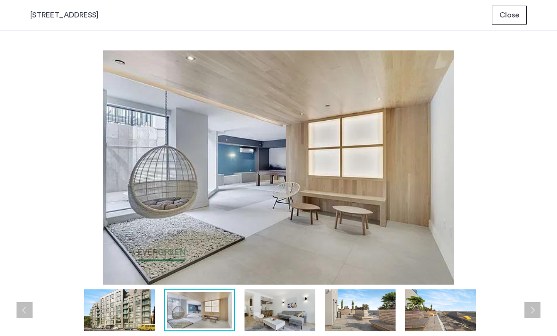
click at [531, 314] on button "Next apartment" at bounding box center [532, 310] width 16 height 16
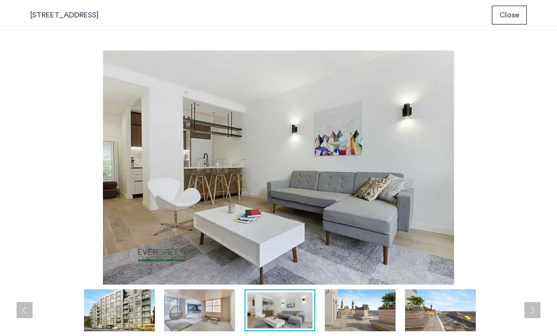
click at [531, 314] on button "Next apartment" at bounding box center [532, 310] width 16 height 16
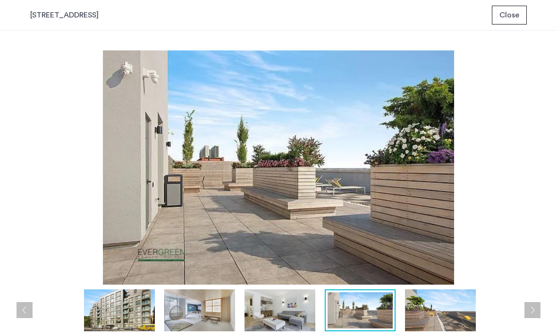
click at [531, 314] on button "Next apartment" at bounding box center [532, 310] width 16 height 16
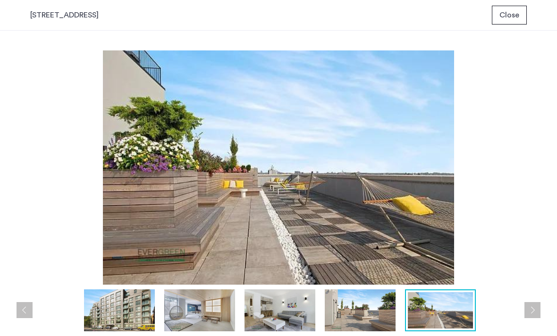
click at [531, 314] on button "Next apartment" at bounding box center [532, 310] width 16 height 16
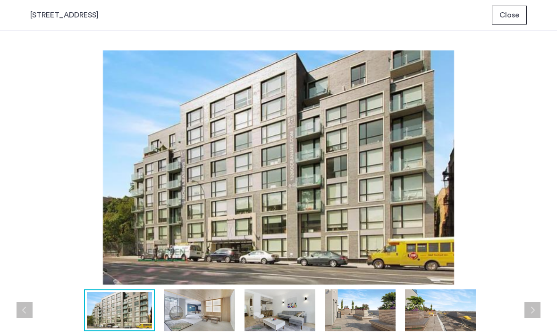
click at [531, 314] on button "Next apartment" at bounding box center [532, 310] width 16 height 16
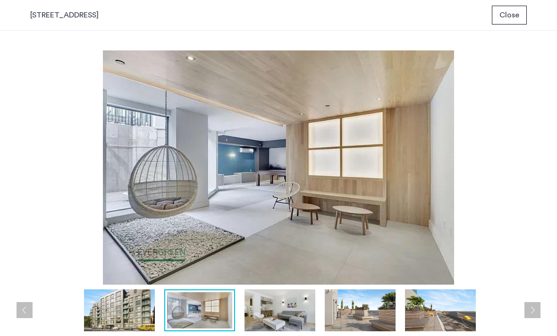
click at [530, 314] on button "Next apartment" at bounding box center [532, 310] width 16 height 16
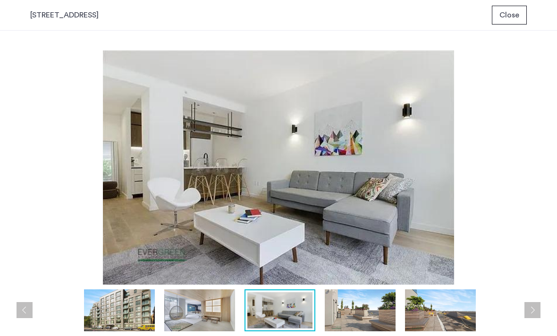
click at [530, 314] on button "Next apartment" at bounding box center [532, 310] width 16 height 16
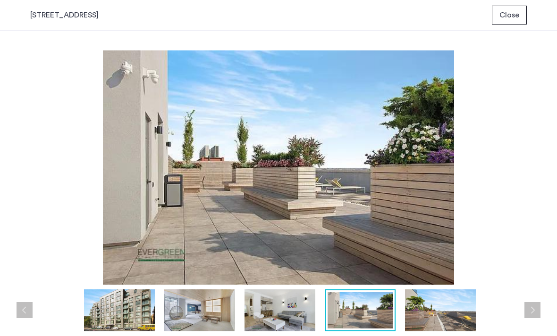
click at [30, 313] on button "Previous apartment" at bounding box center [25, 310] width 16 height 16
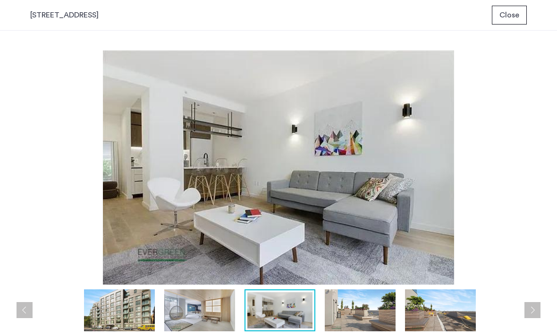
click at [24, 310] on button "Previous apartment" at bounding box center [25, 310] width 16 height 16
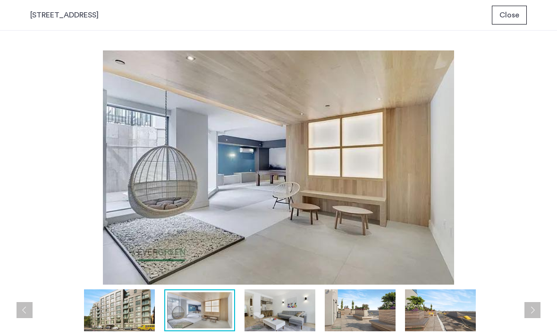
click at [24, 310] on button "Previous apartment" at bounding box center [25, 310] width 16 height 16
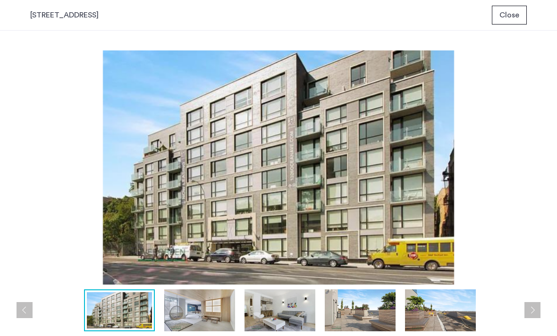
click at [532, 310] on button "Next apartment" at bounding box center [532, 310] width 16 height 16
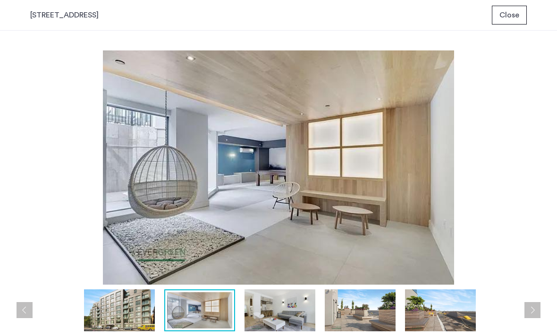
click at [532, 310] on button "Next apartment" at bounding box center [532, 310] width 16 height 16
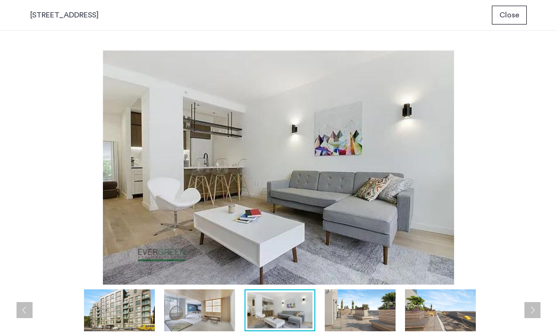
click at [532, 310] on button "Next apartment" at bounding box center [532, 310] width 16 height 16
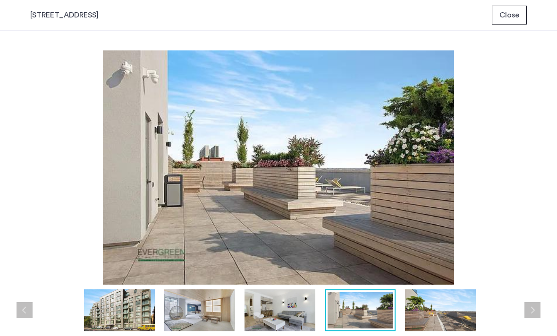
click at [532, 310] on button "Next apartment" at bounding box center [532, 310] width 16 height 16
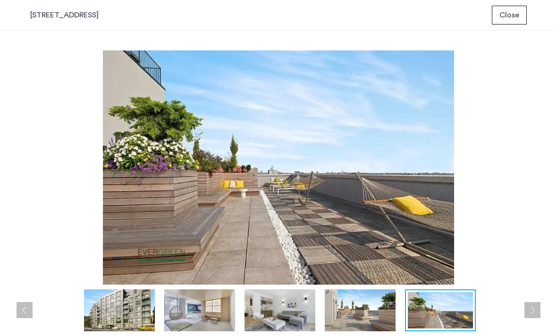
click at [532, 311] on button "Next apartment" at bounding box center [532, 310] width 16 height 16
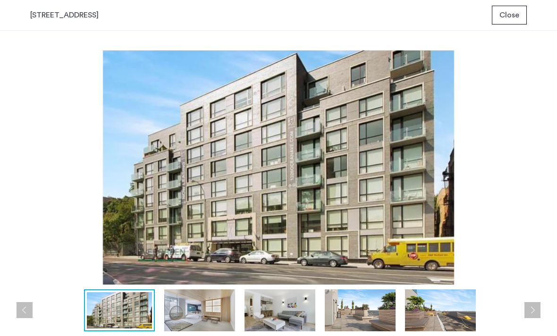
click at [532, 311] on button "Next apartment" at bounding box center [532, 310] width 16 height 16
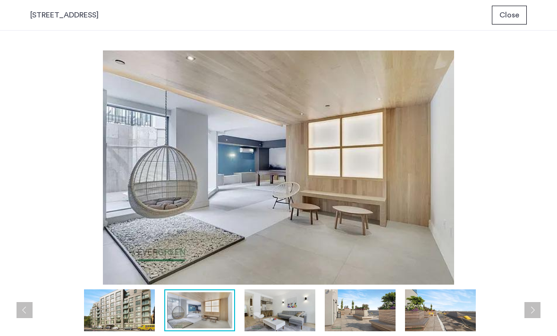
click at [532, 311] on button "Next apartment" at bounding box center [532, 310] width 16 height 16
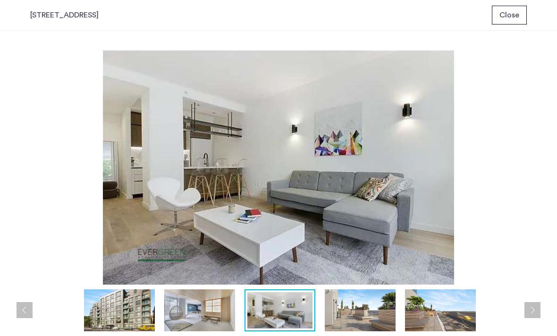
click at [532, 311] on button "Next apartment" at bounding box center [532, 310] width 16 height 16
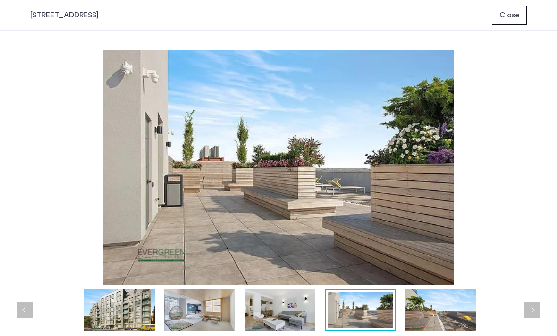
click at [532, 312] on button "Next apartment" at bounding box center [532, 310] width 16 height 16
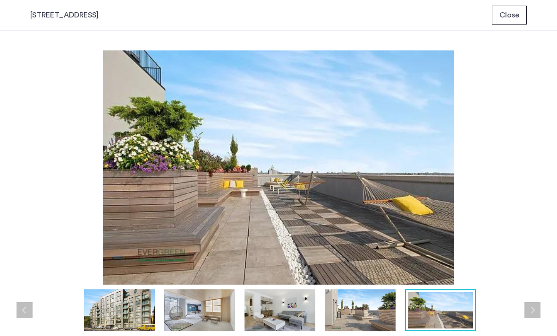
click at [532, 312] on button "Next apartment" at bounding box center [532, 310] width 16 height 16
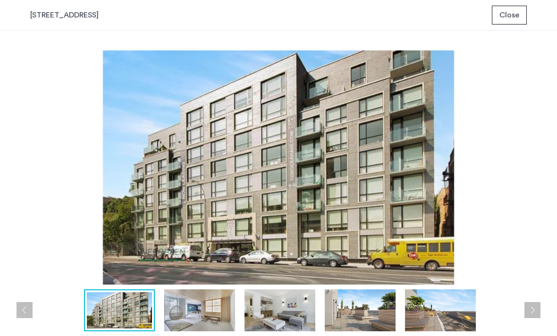
click at [532, 312] on button "Next apartment" at bounding box center [532, 310] width 16 height 16
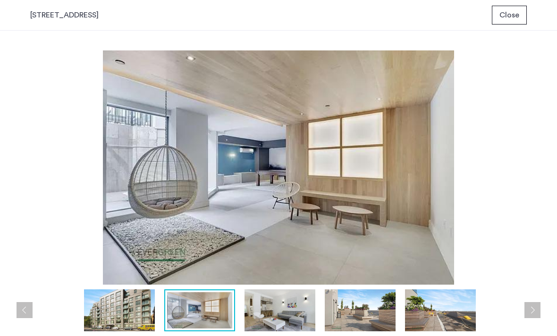
click at [531, 312] on button "Next apartment" at bounding box center [532, 310] width 16 height 16
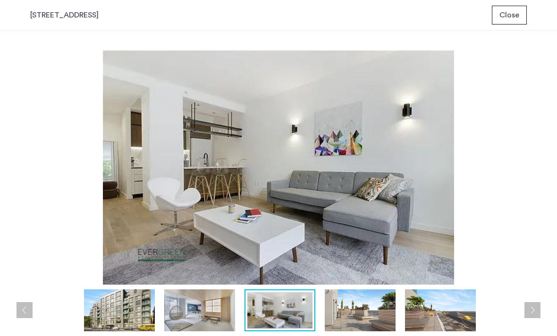
click at [531, 312] on button "Next apartment" at bounding box center [532, 310] width 16 height 16
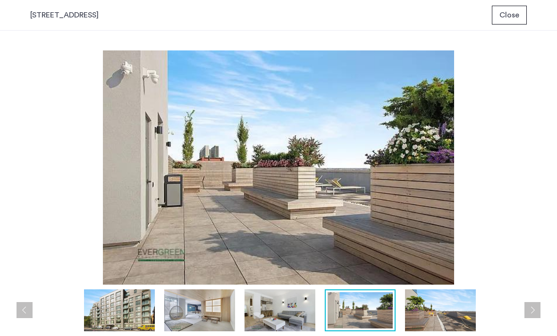
click at [531, 312] on button "Next apartment" at bounding box center [532, 310] width 16 height 16
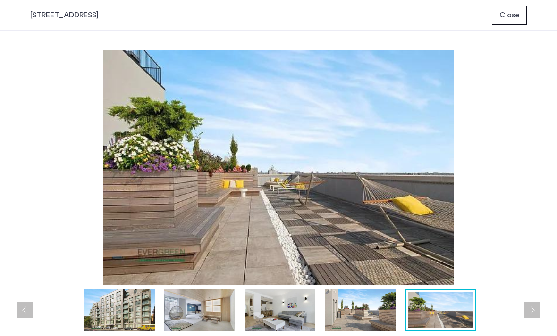
click at [531, 312] on button "Next apartment" at bounding box center [532, 310] width 16 height 16
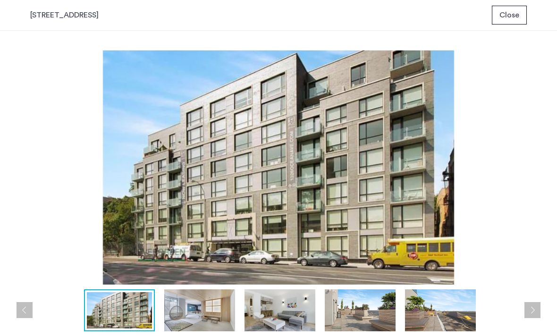
click at [518, 16] on span "Close" at bounding box center [509, 14] width 20 height 11
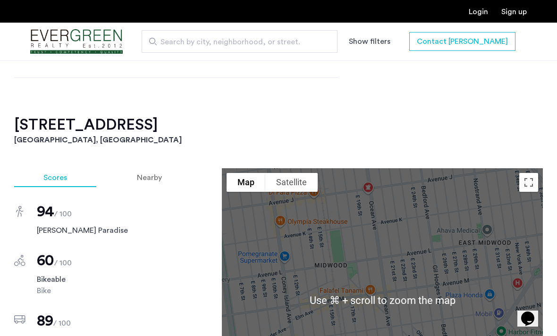
scroll to position [825, 0]
click at [465, 132] on h2 "1800 Ocean Avenue, Unit 7B" at bounding box center [278, 124] width 528 height 19
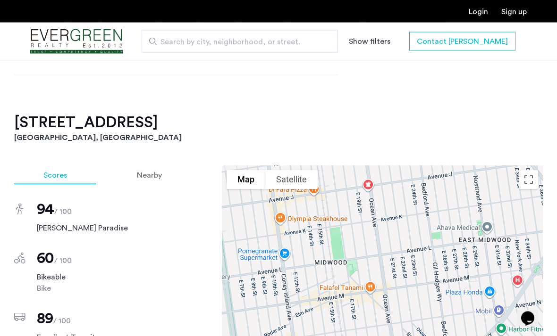
scroll to position [827, 0]
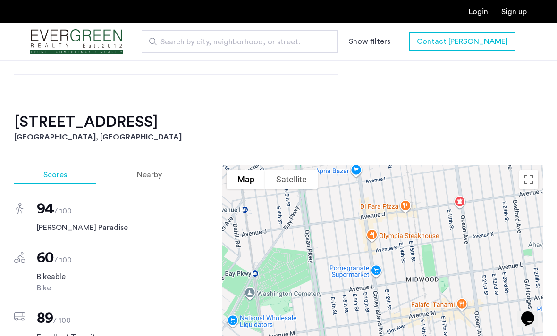
drag, startPoint x: 366, startPoint y: 255, endPoint x: 458, endPoint y: 272, distance: 94.0
click at [458, 272] on div at bounding box center [382, 298] width 321 height 264
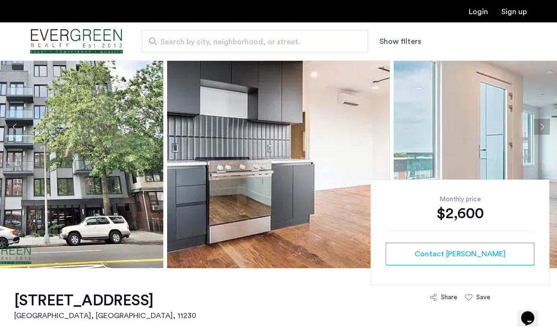
scroll to position [0, 0]
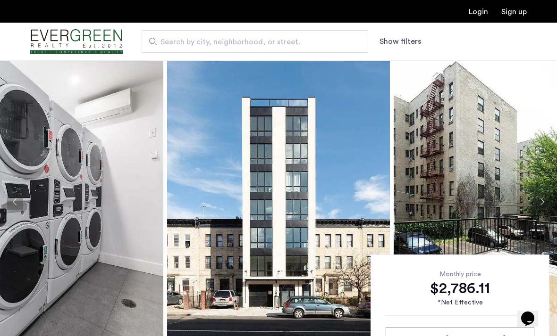
click at [329, 176] on img at bounding box center [278, 201] width 223 height 283
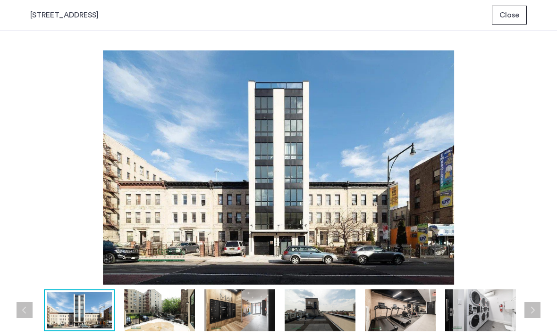
click at [534, 312] on button "Next apartment" at bounding box center [532, 310] width 16 height 16
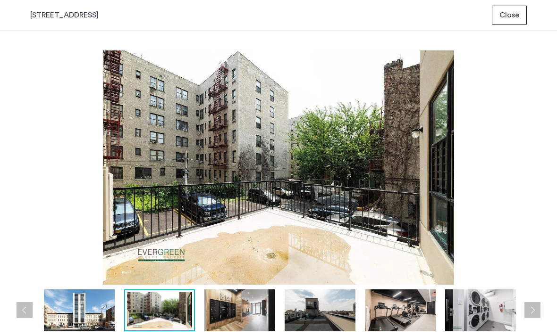
click at [534, 312] on button "Next apartment" at bounding box center [532, 310] width 16 height 16
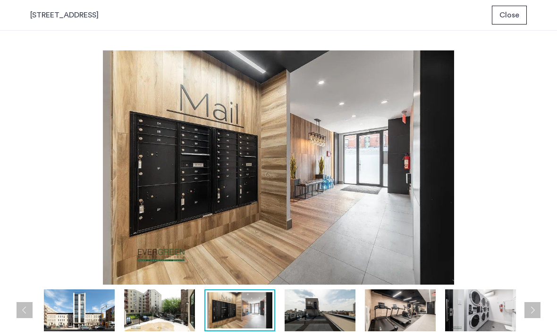
click at [534, 312] on button "Next apartment" at bounding box center [532, 310] width 16 height 16
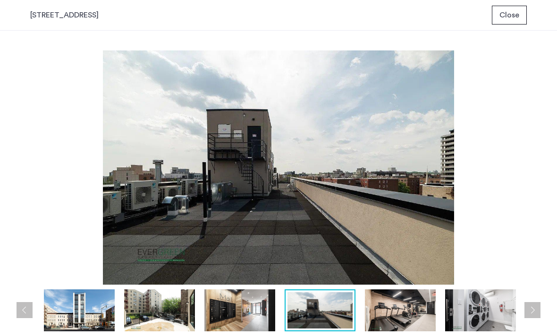
click at [534, 312] on button "Next apartment" at bounding box center [532, 310] width 16 height 16
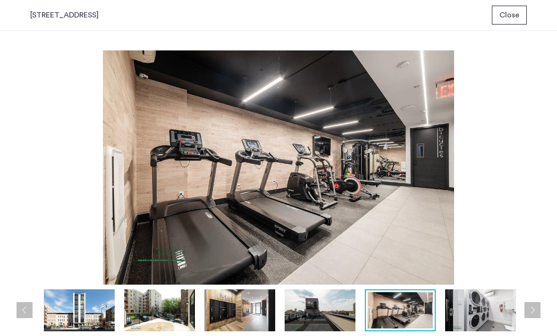
click at [534, 312] on button "Next apartment" at bounding box center [532, 310] width 16 height 16
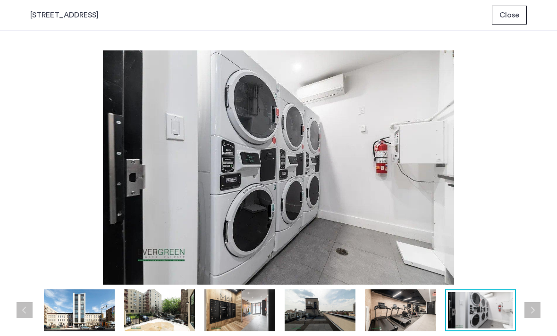
click at [534, 312] on button "Next apartment" at bounding box center [532, 310] width 16 height 16
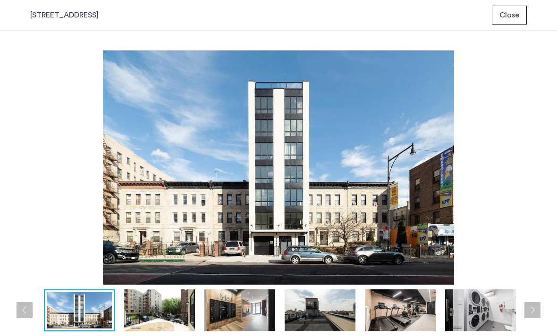
click at [534, 312] on button "Next apartment" at bounding box center [532, 310] width 16 height 16
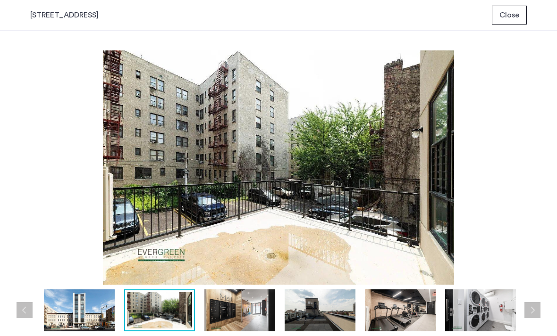
click at [534, 312] on button "Next apartment" at bounding box center [532, 310] width 16 height 16
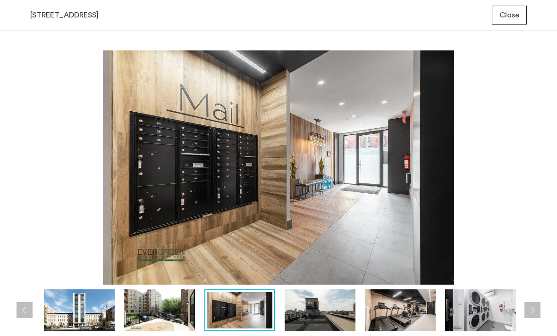
click at [534, 312] on button "Next apartment" at bounding box center [532, 310] width 16 height 16
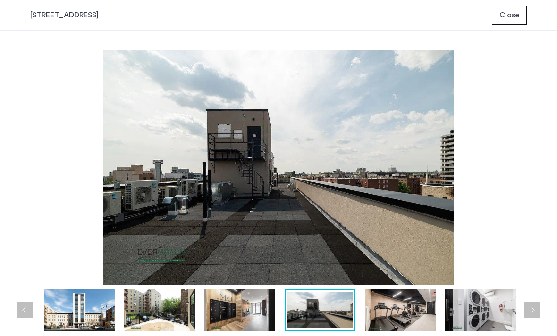
click at [534, 312] on button "Next apartment" at bounding box center [532, 310] width 16 height 16
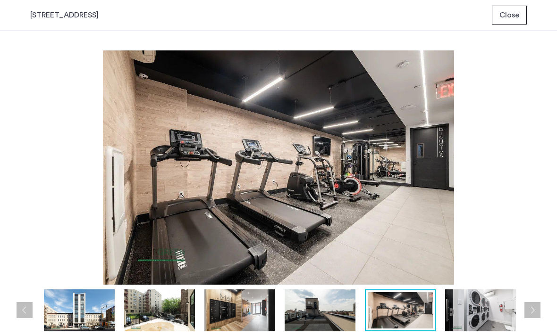
click at [534, 312] on button "Next apartment" at bounding box center [532, 310] width 16 height 16
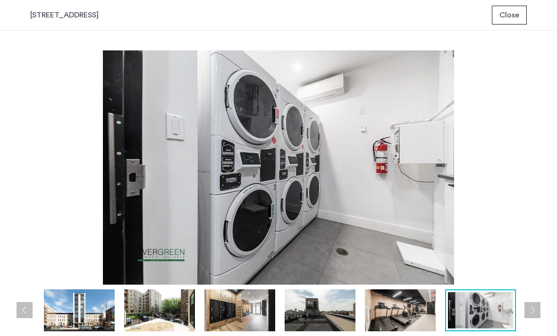
click at [534, 312] on button "Next apartment" at bounding box center [532, 310] width 16 height 16
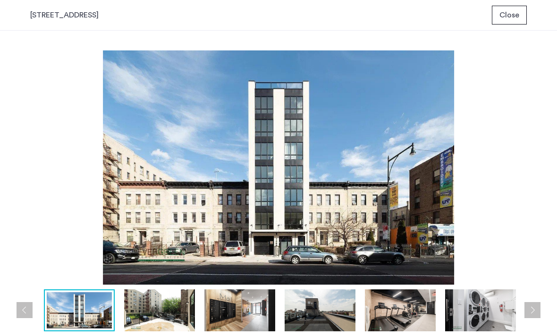
click at [534, 312] on button "Next apartment" at bounding box center [532, 310] width 16 height 16
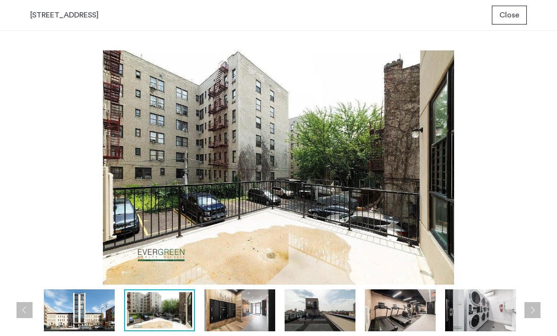
click at [534, 312] on button "Next apartment" at bounding box center [532, 310] width 16 height 16
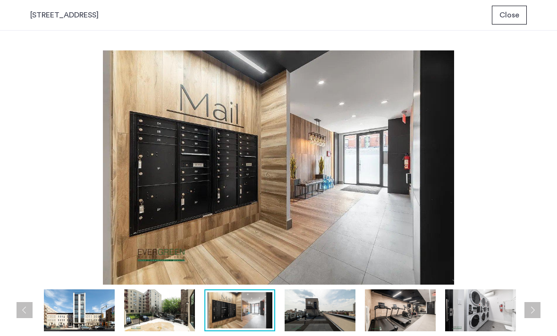
click at [534, 312] on button "Next apartment" at bounding box center [532, 310] width 16 height 16
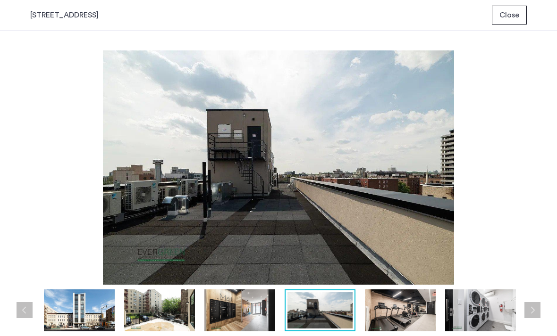
click at [534, 312] on button "Next apartment" at bounding box center [532, 310] width 16 height 16
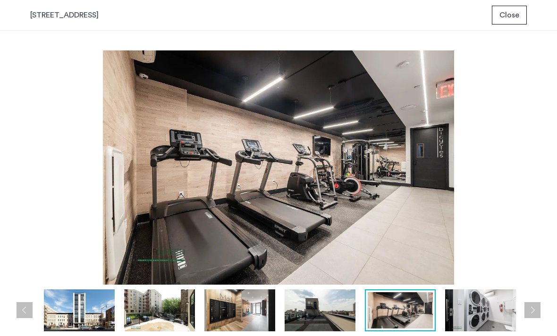
click at [534, 312] on button "Next apartment" at bounding box center [532, 310] width 16 height 16
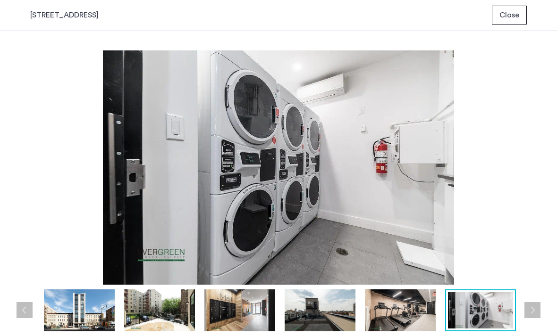
click at [534, 312] on button "Next apartment" at bounding box center [532, 310] width 16 height 16
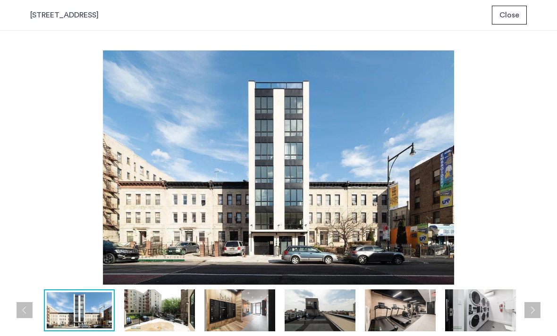
click at [534, 312] on button "Next apartment" at bounding box center [532, 310] width 16 height 16
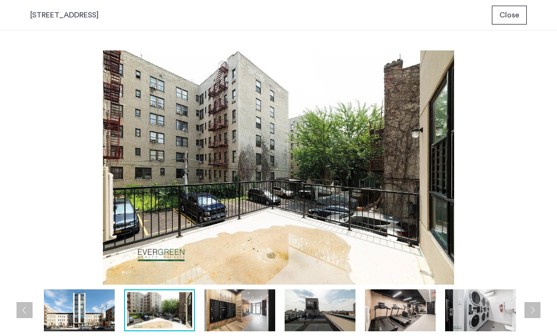
click at [534, 312] on button "Next apartment" at bounding box center [532, 310] width 16 height 16
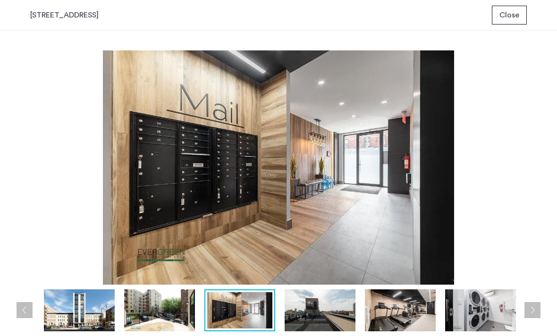
click at [534, 312] on button "Next apartment" at bounding box center [532, 310] width 16 height 16
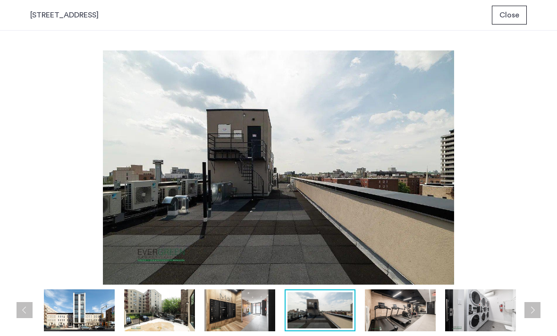
click at [534, 312] on button "Next apartment" at bounding box center [532, 310] width 16 height 16
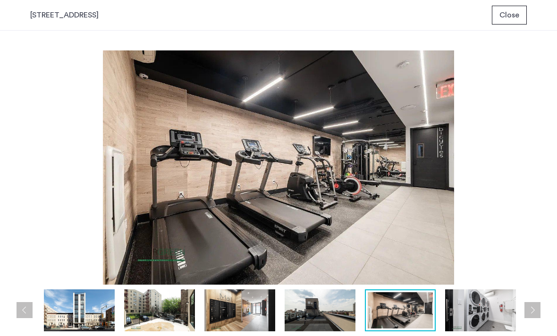
click at [534, 313] on button "Next apartment" at bounding box center [532, 310] width 16 height 16
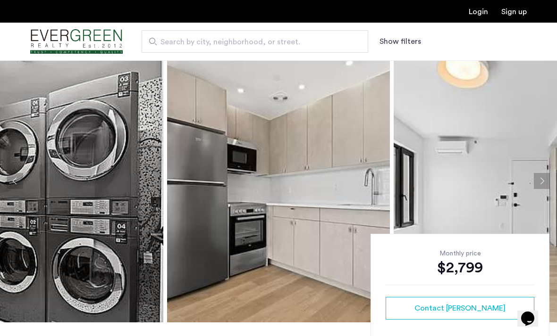
scroll to position [20, 0]
click at [459, 190] on img at bounding box center [504, 181] width 223 height 283
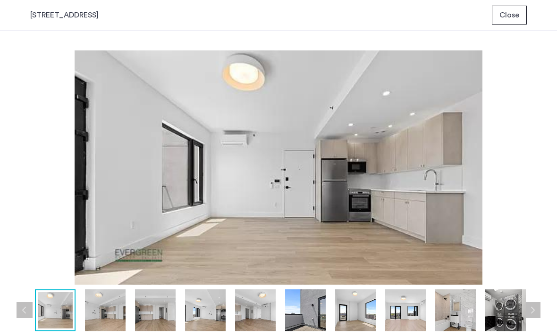
click at [533, 310] on button "Next apartment" at bounding box center [532, 310] width 16 height 16
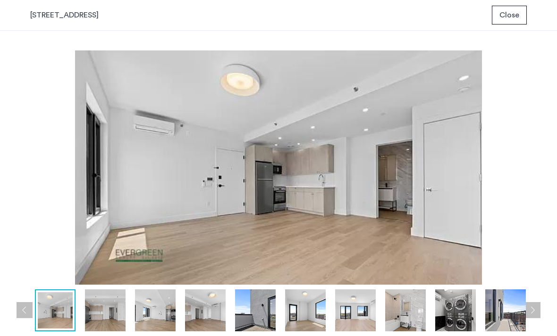
click at [533, 310] on button "Next apartment" at bounding box center [532, 310] width 16 height 16
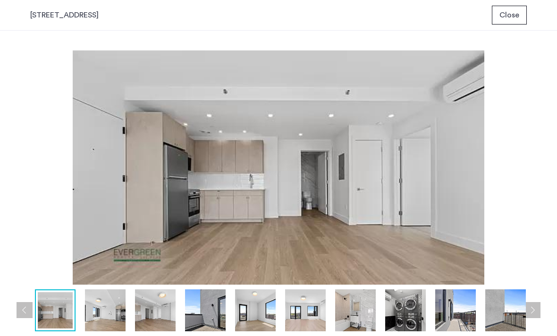
click at [533, 310] on button "Next apartment" at bounding box center [532, 310] width 16 height 16
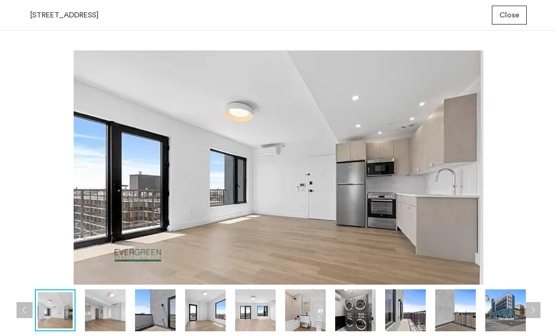
click at [533, 310] on button "Next apartment" at bounding box center [532, 310] width 16 height 16
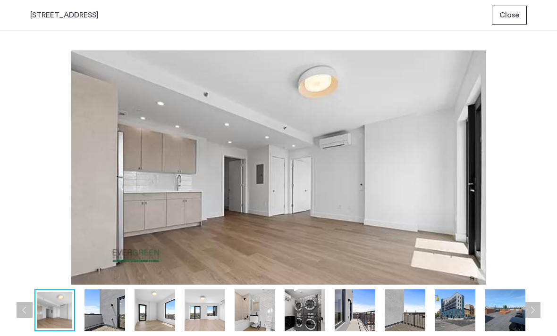
click at [533, 310] on button "Next apartment" at bounding box center [532, 310] width 16 height 16
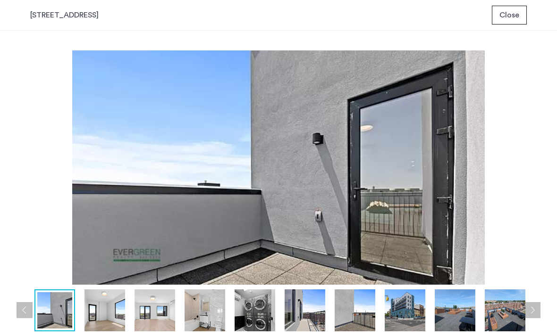
click at [533, 310] on button "Next apartment" at bounding box center [532, 310] width 16 height 16
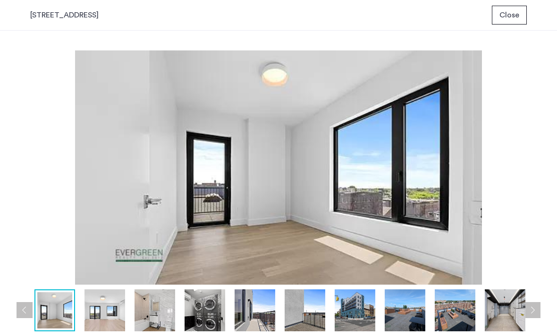
click at [533, 310] on button "Next apartment" at bounding box center [532, 310] width 16 height 16
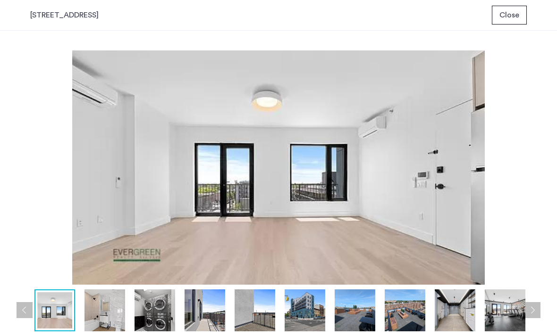
click at [533, 310] on button "Next apartment" at bounding box center [532, 310] width 16 height 16
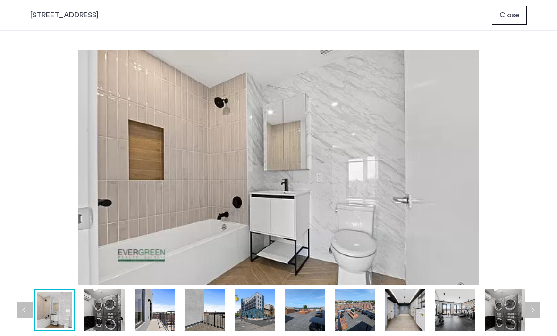
click at [533, 310] on button "Next apartment" at bounding box center [532, 310] width 16 height 16
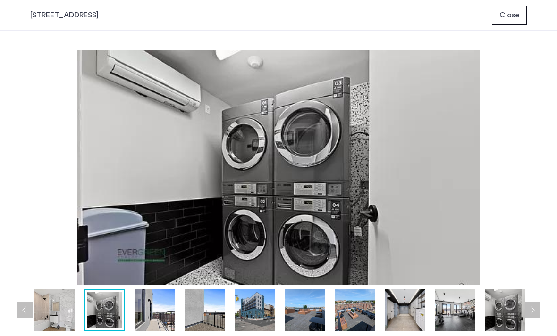
click at [533, 310] on button "Next apartment" at bounding box center [532, 310] width 16 height 16
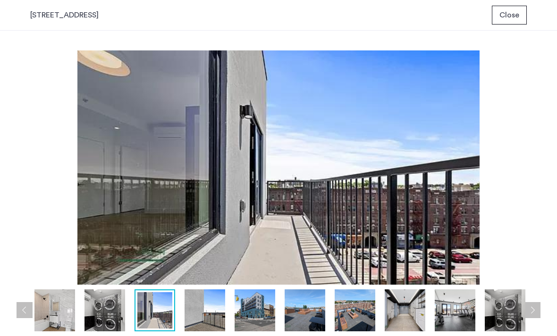
click at [533, 310] on button "Next apartment" at bounding box center [532, 310] width 16 height 16
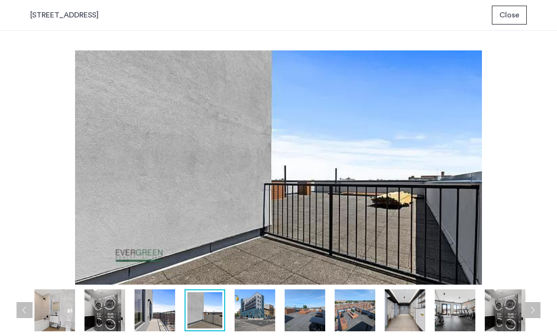
click at [533, 310] on button "Next apartment" at bounding box center [532, 310] width 16 height 16
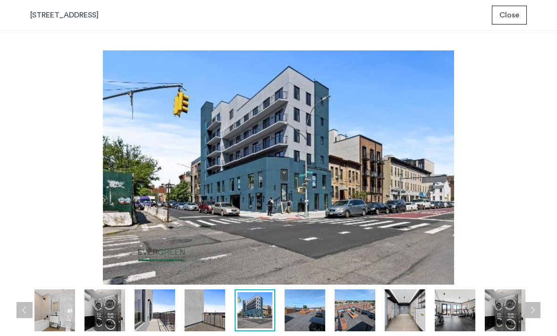
click at [533, 310] on button "Next apartment" at bounding box center [532, 310] width 16 height 16
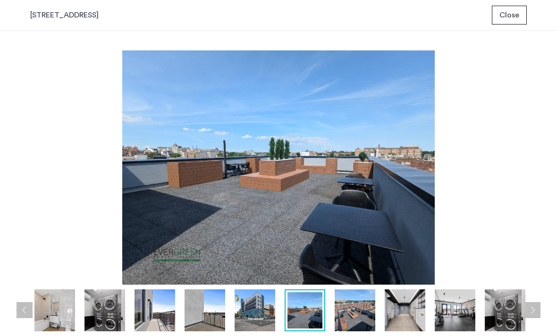
click at [533, 310] on button "Next apartment" at bounding box center [532, 310] width 16 height 16
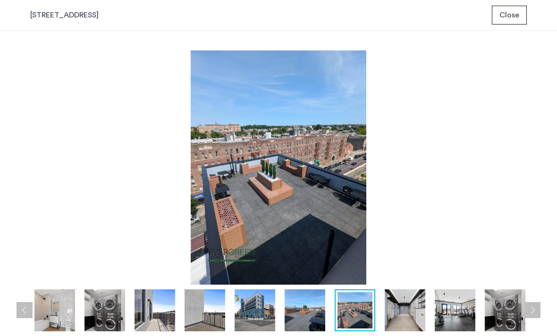
click at [534, 310] on button "Next apartment" at bounding box center [532, 310] width 16 height 16
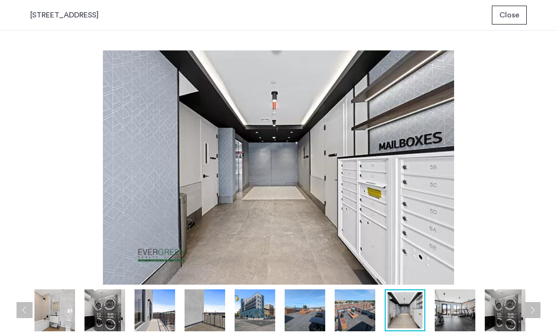
click at [534, 310] on button "Next apartment" at bounding box center [532, 310] width 16 height 16
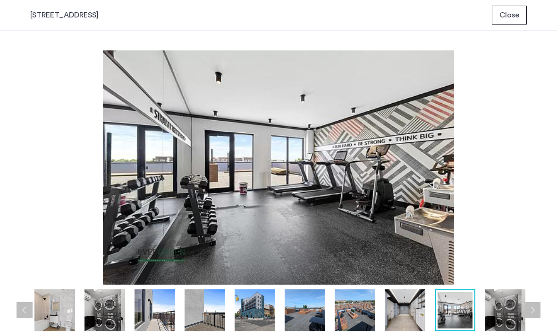
click at [534, 310] on button "Next apartment" at bounding box center [532, 310] width 16 height 16
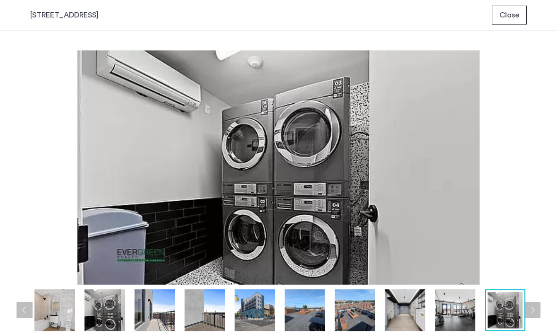
click at [534, 310] on button "Next apartment" at bounding box center [532, 310] width 16 height 16
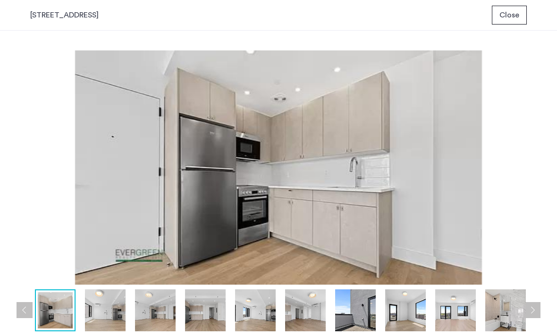
click at [534, 310] on button "Next apartment" at bounding box center [532, 310] width 16 height 16
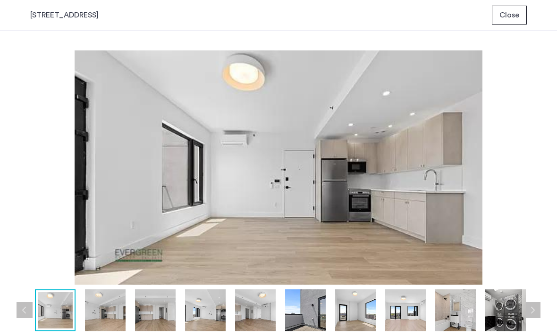
click at [534, 310] on button "Next apartment" at bounding box center [532, 310] width 16 height 16
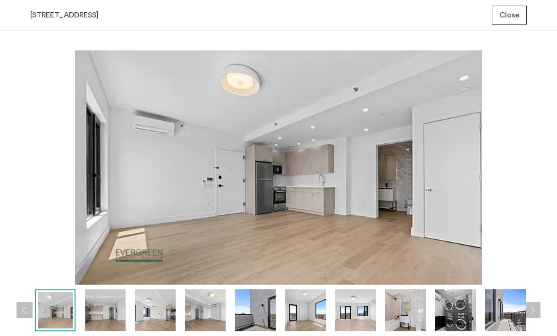
click at [534, 310] on button "Next apartment" at bounding box center [532, 310] width 16 height 16
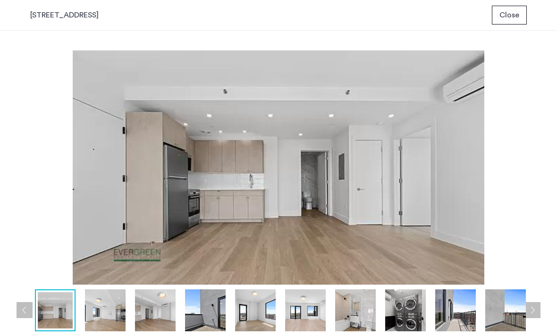
click at [534, 310] on button "Next apartment" at bounding box center [532, 310] width 16 height 16
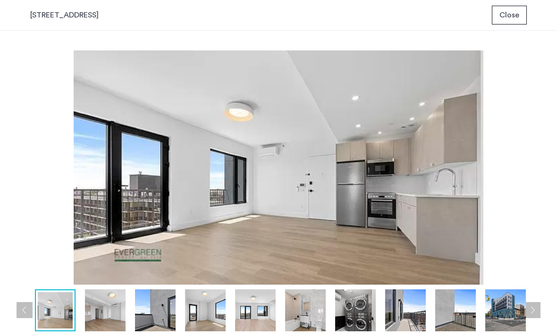
click at [534, 310] on button "Next apartment" at bounding box center [532, 310] width 16 height 16
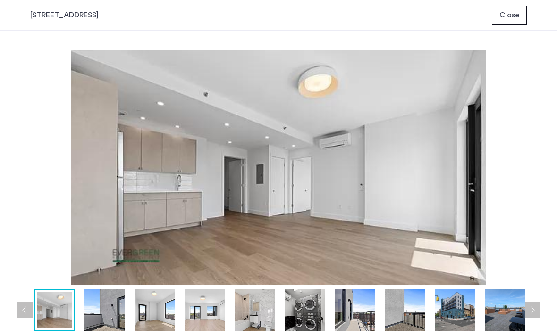
click at [510, 16] on span "Close" at bounding box center [509, 14] width 20 height 11
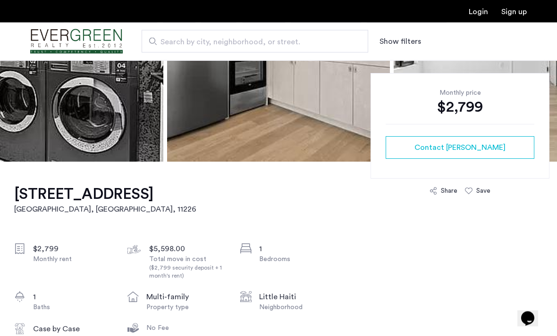
scroll to position [163, 0]
